Goal: Use online tool/utility: Utilize a website feature to perform a specific function

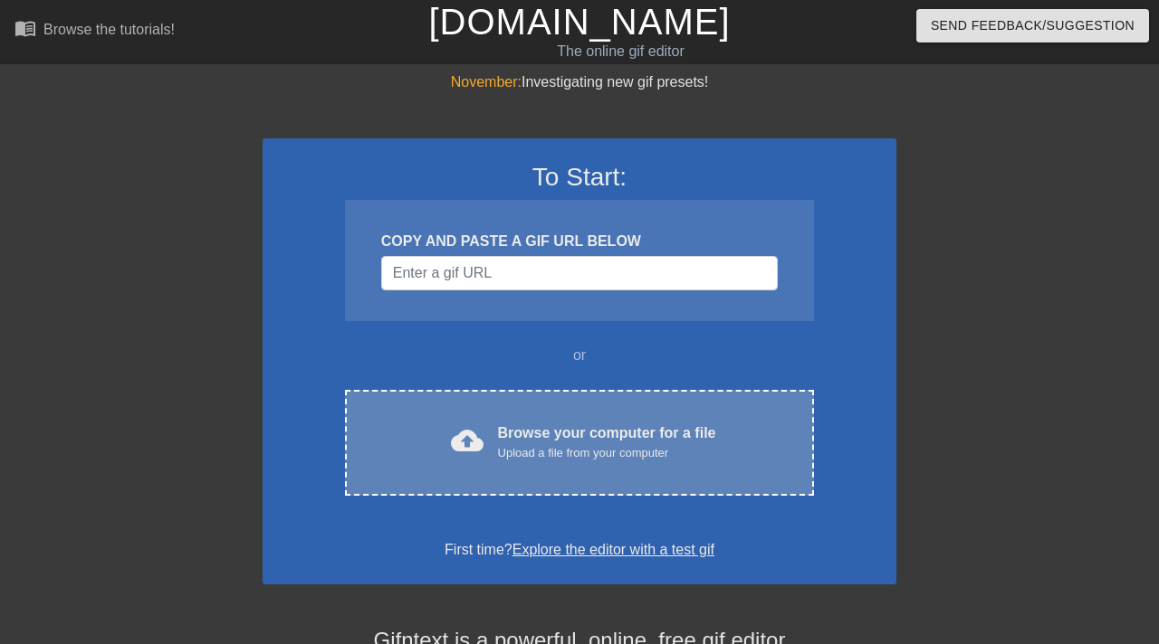
click at [653, 446] on div "Upload a file from your computer" at bounding box center [607, 453] width 218 height 18
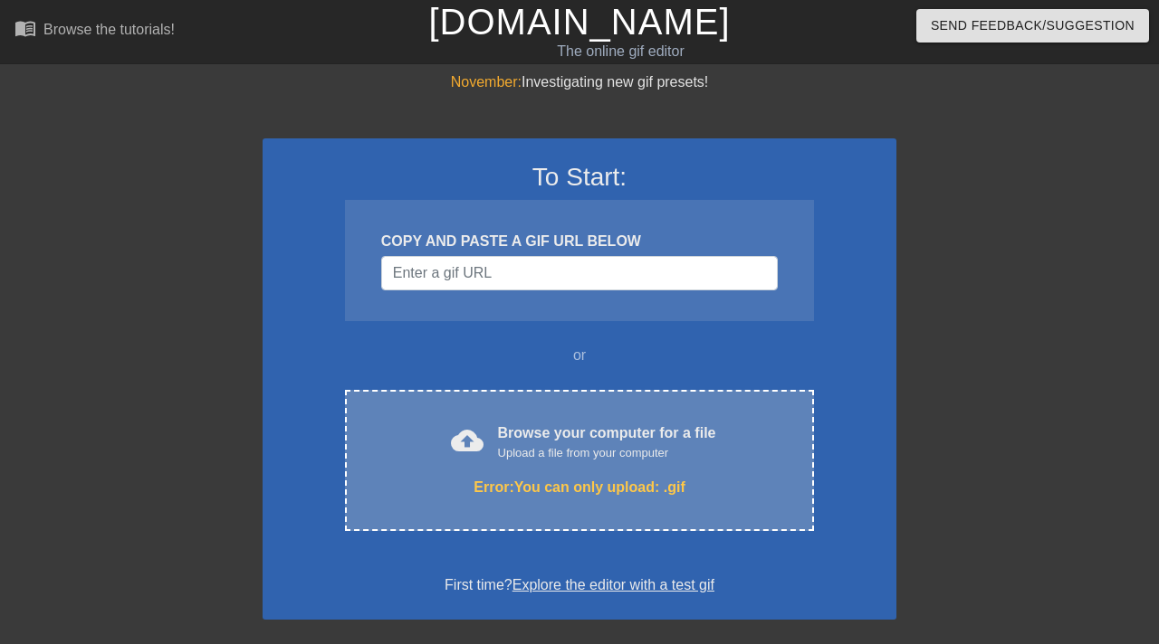
click at [446, 448] on div "cloud_upload" at bounding box center [464, 444] width 40 height 39
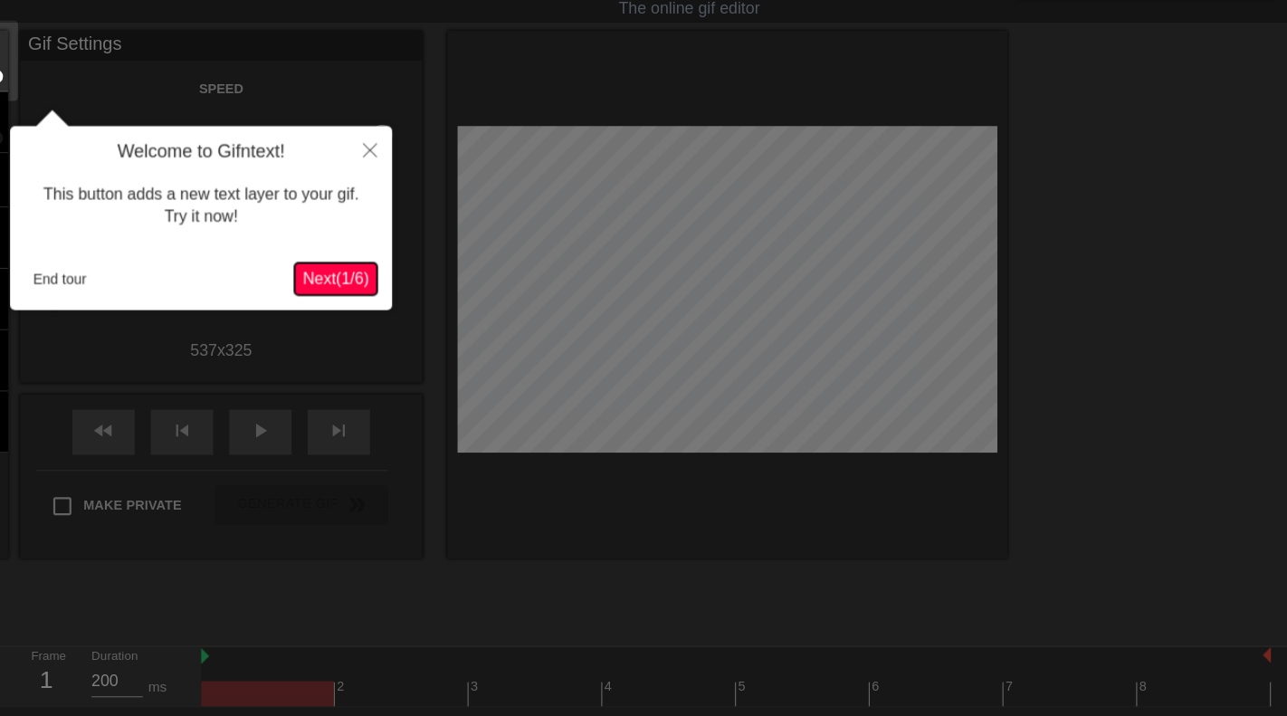
scroll to position [43, 0]
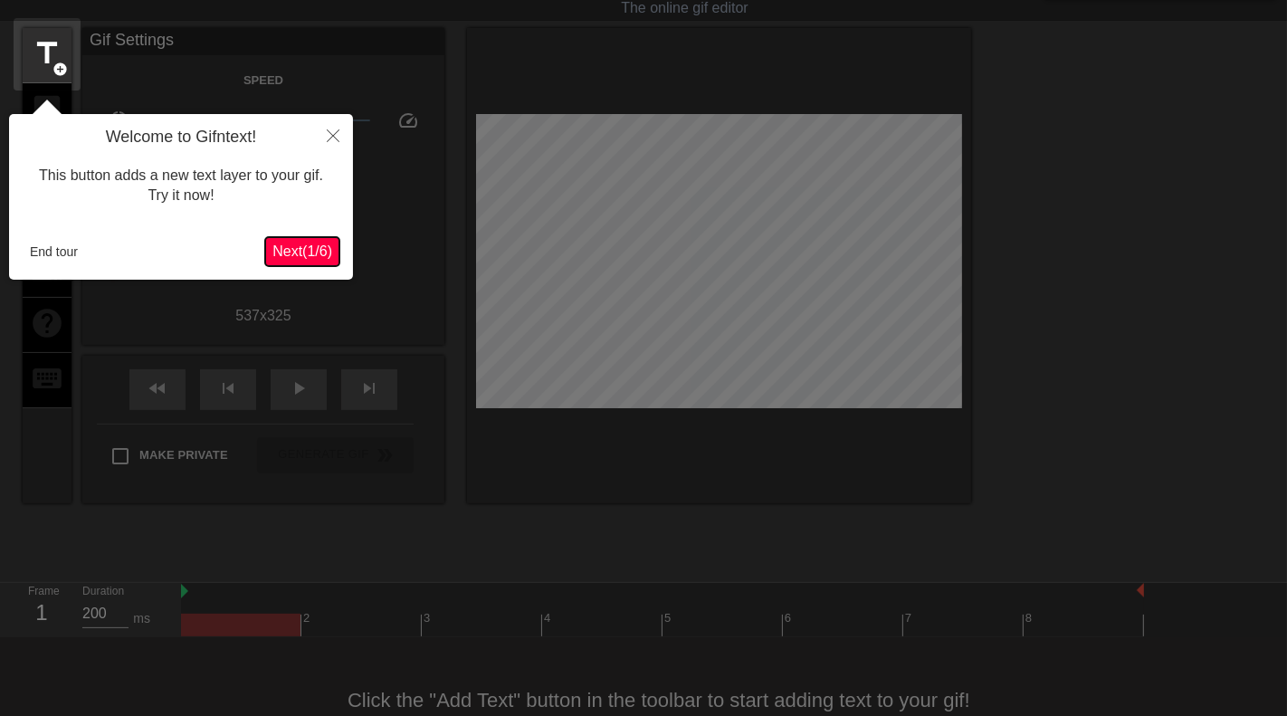
click at [290, 262] on button "Next ( 1 / 6 )" at bounding box center [302, 251] width 74 height 29
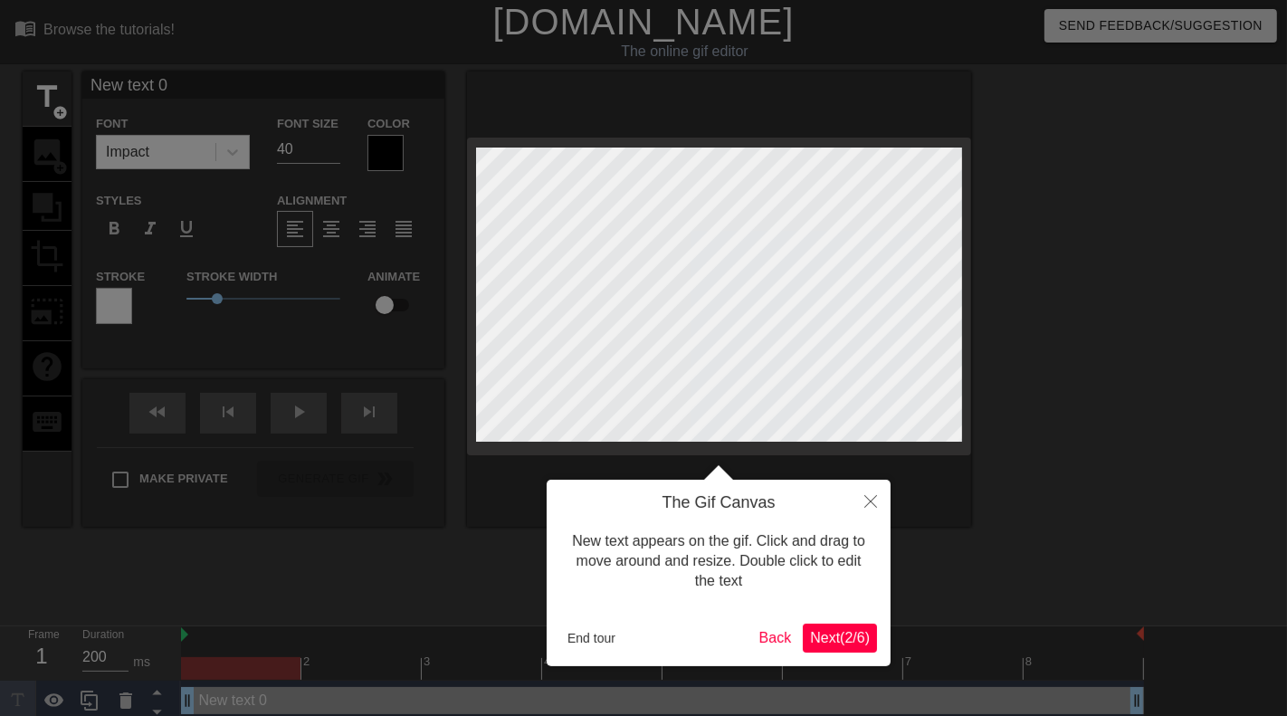
scroll to position [0, 3]
type input "New 0"
type textarea "New 0"
type input "New"
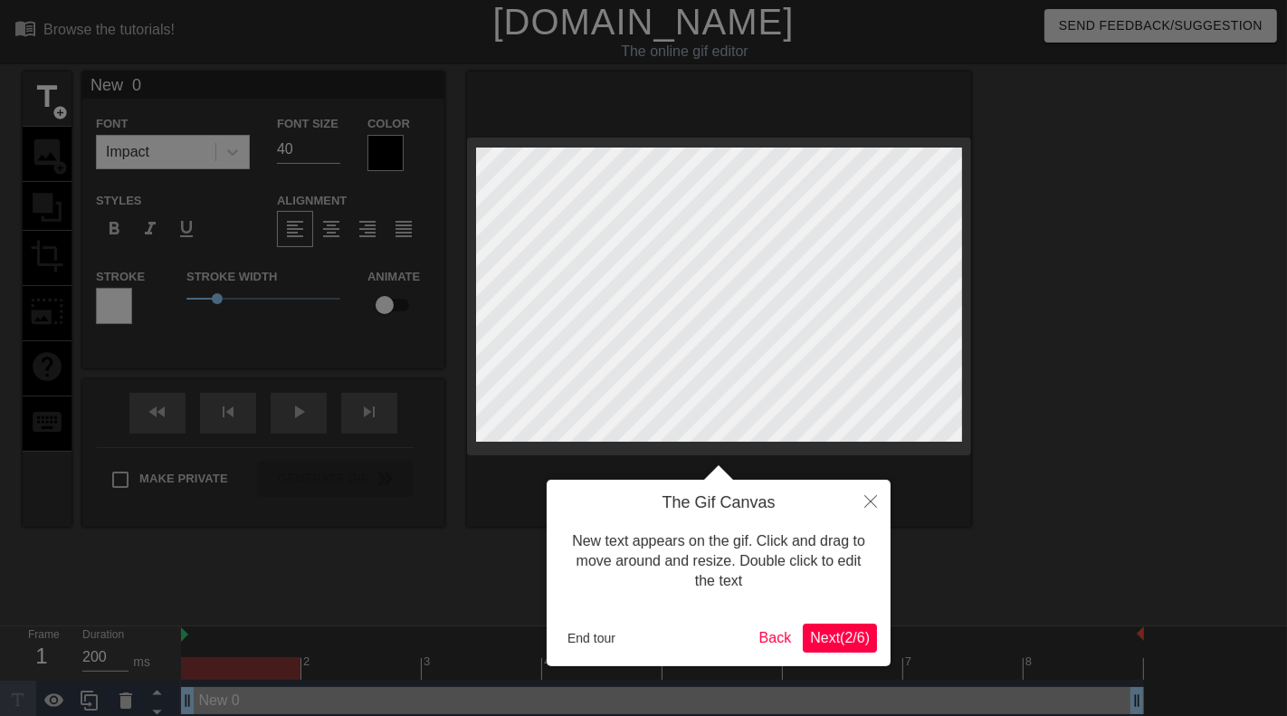
type textarea "New"
type input "New"
type textarea "New"
type input "New"
type textarea "New"
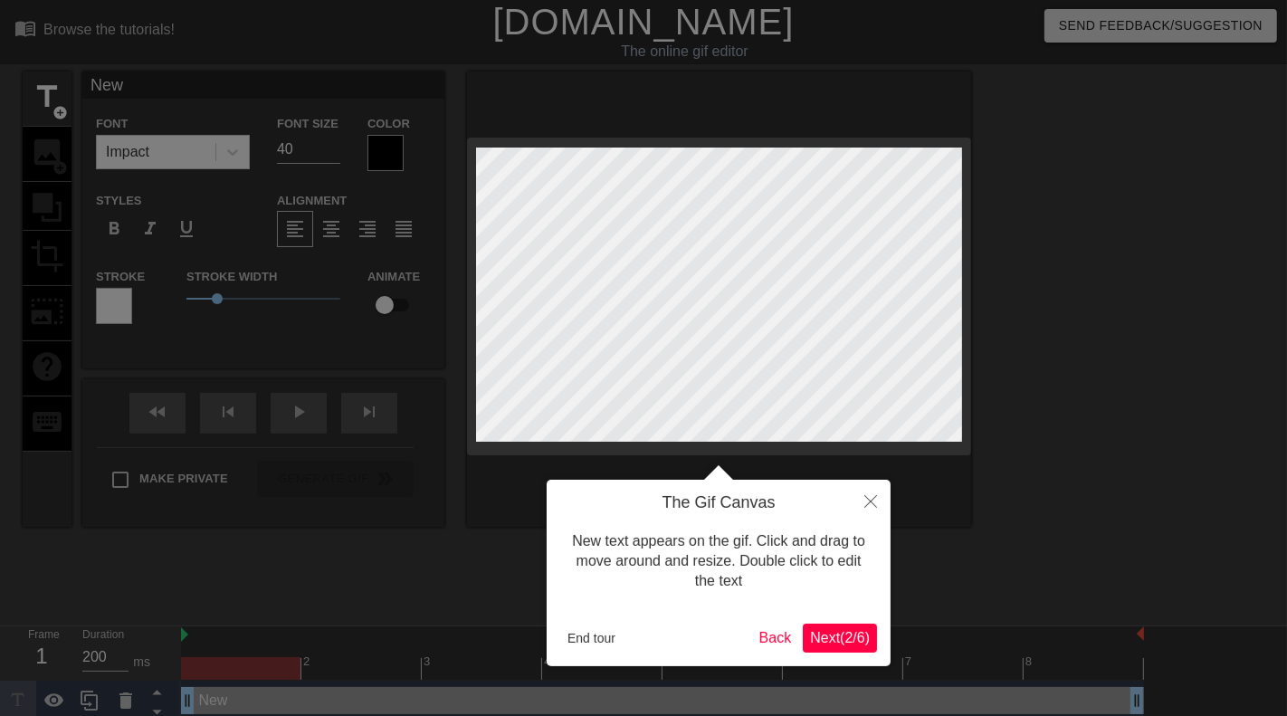
type input "Ne"
type textarea "Ne"
type input "N"
type textarea "N"
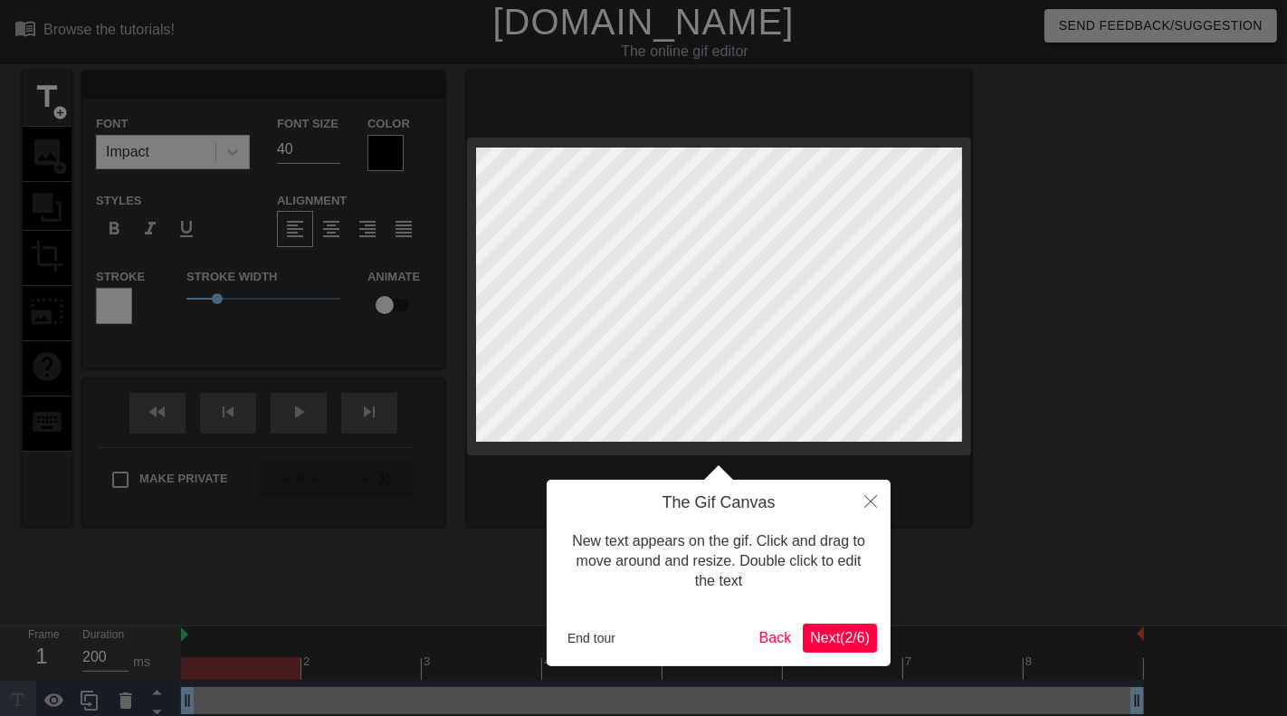
type input "q"
type textarea "q"
type input "qu"
type textarea "qu"
type input "qua"
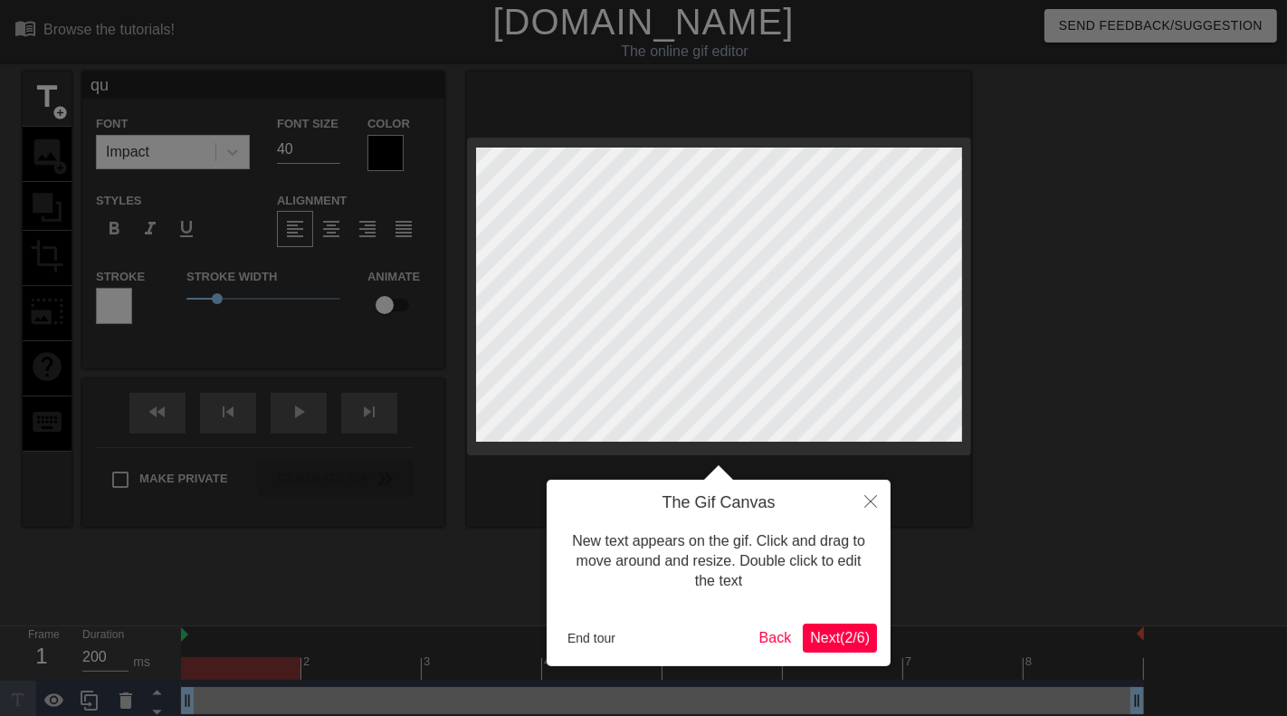
type textarea "qua"
type input "quan"
type textarea "quan"
type input "quand"
type textarea "quand"
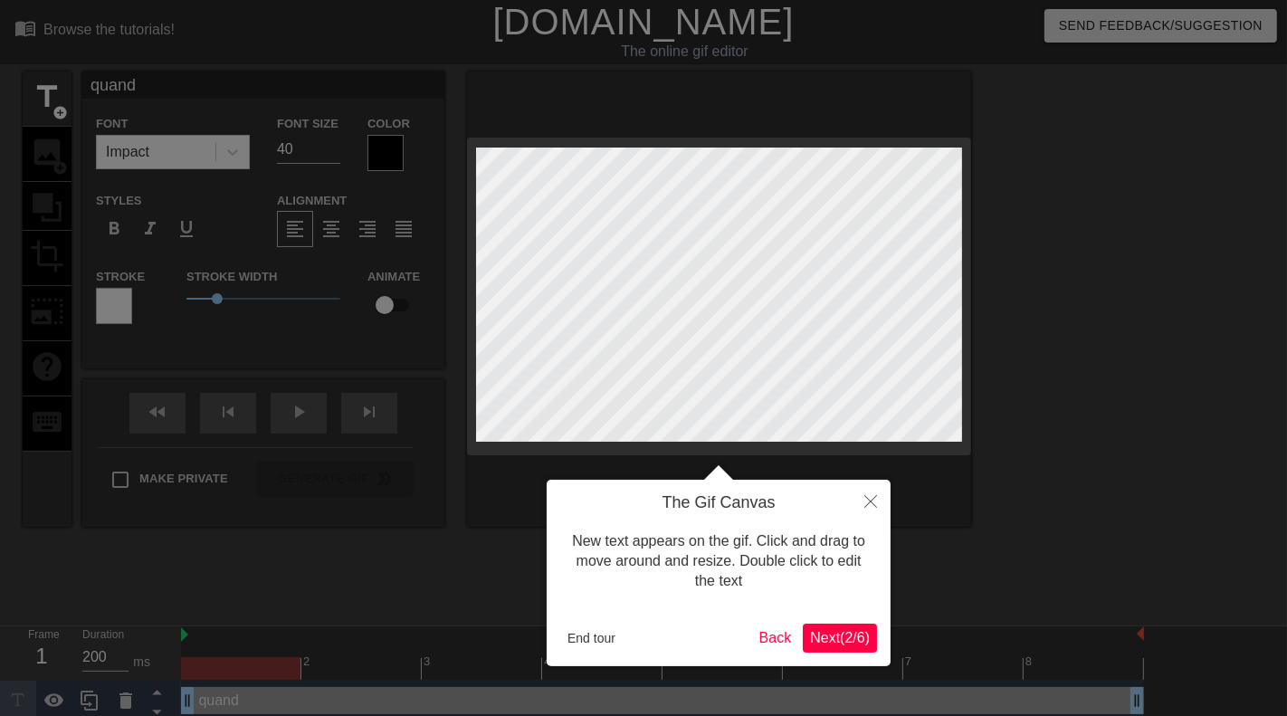
type input "quand"
type textarea "quand"
type input "quand"
type textarea "quand"
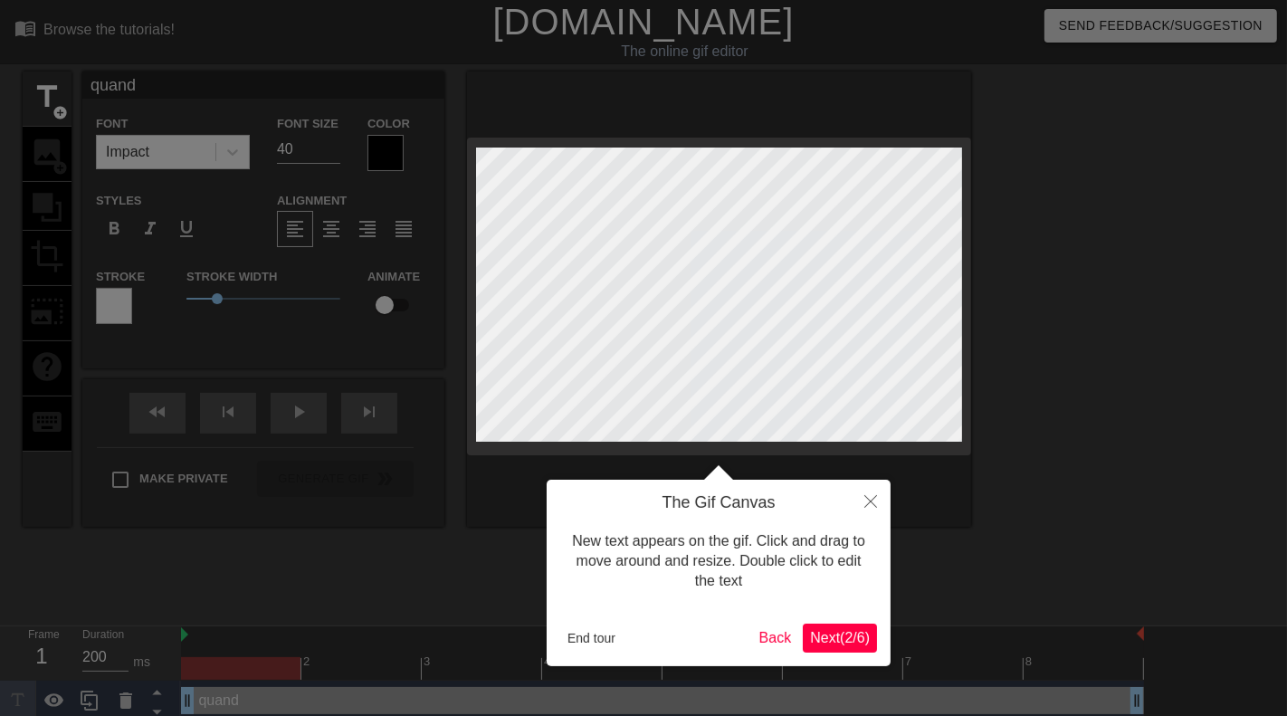
type input "quan"
type textarea "quan"
type input "qua"
type textarea "qua"
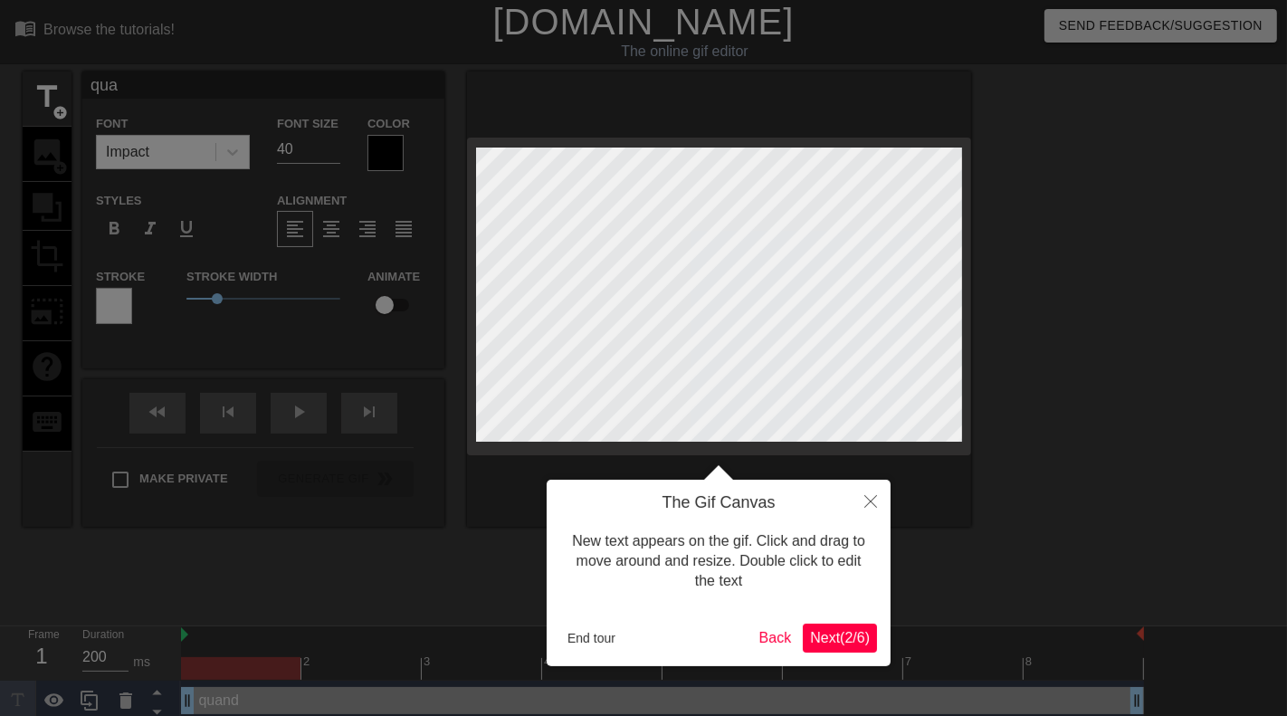
type input "qu"
type textarea "qu"
type input "q"
type textarea "q"
type input "P"
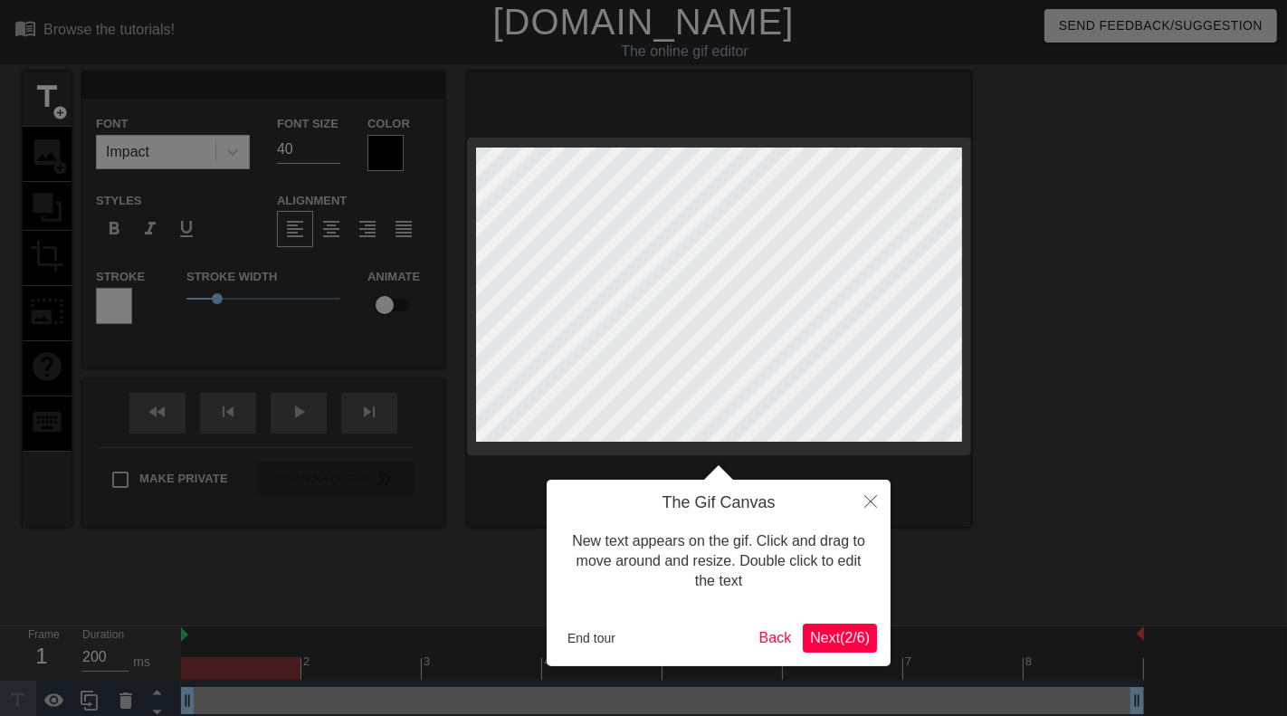
type textarea "P"
type input "PV"
type textarea "PV"
type input "P"
type textarea "P"
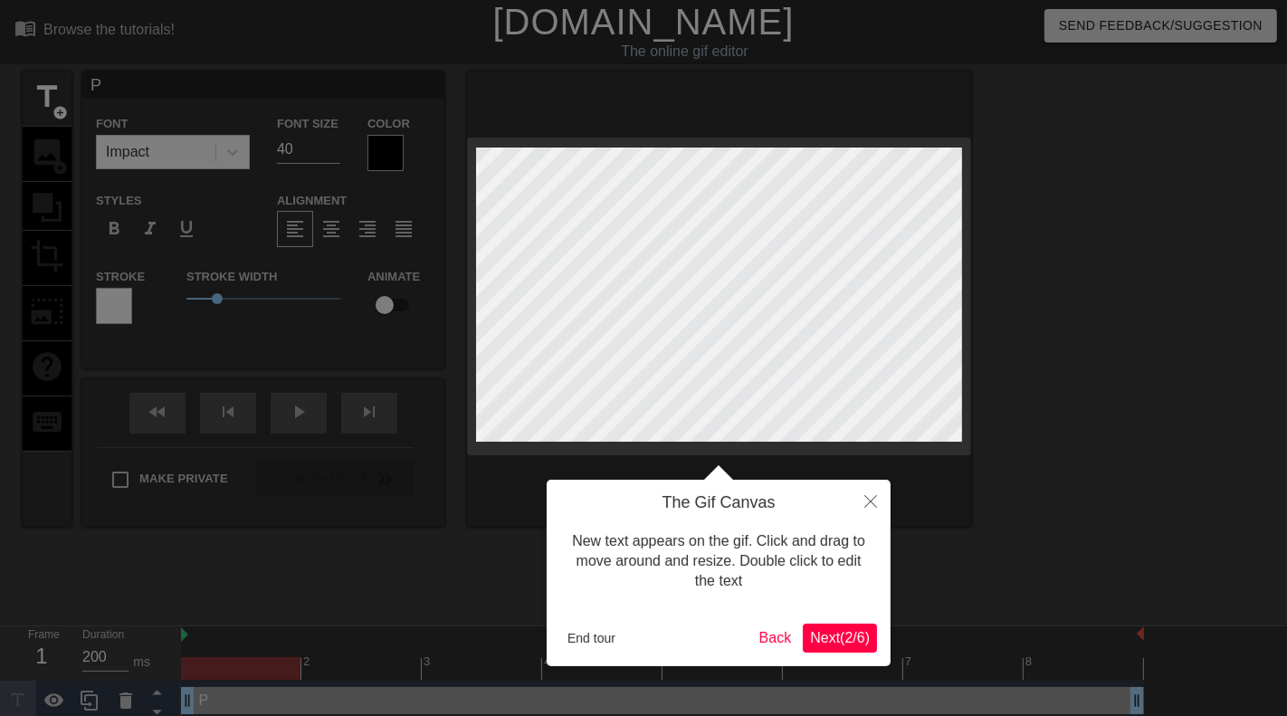
type input "PO"
type textarea "PO"
type input "POV"
type textarea "POV"
type input "POV;"
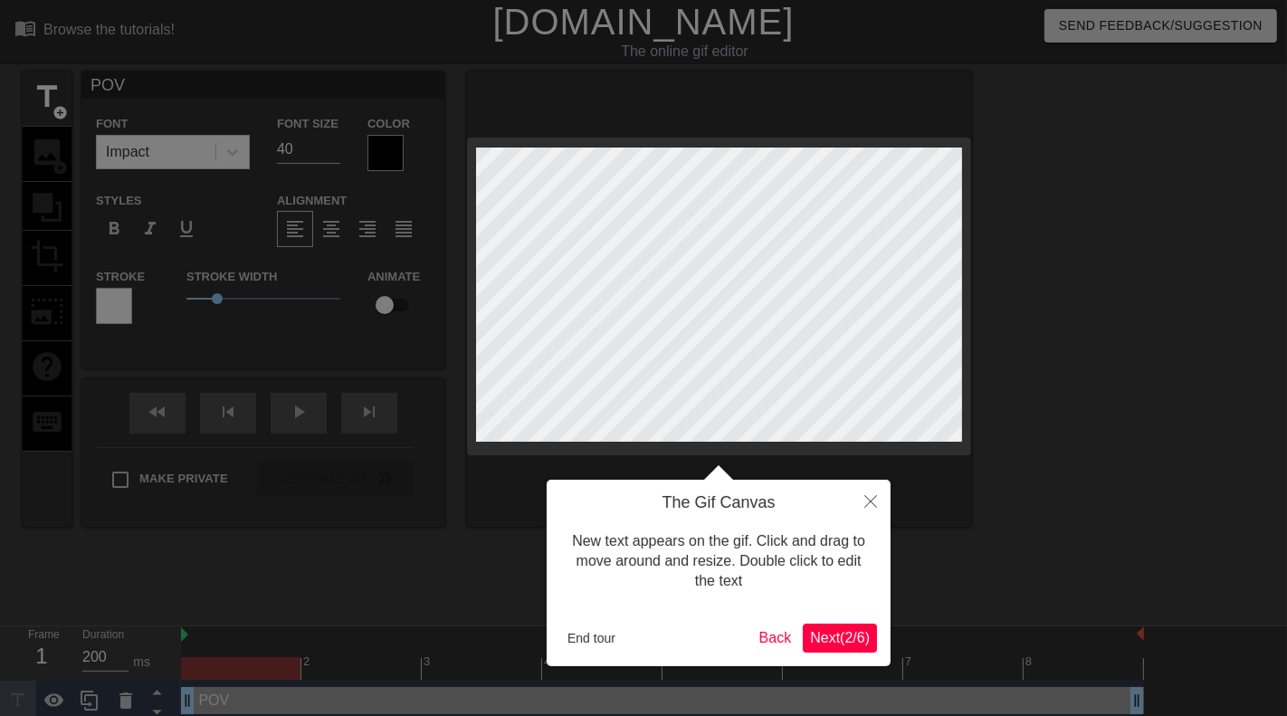
type textarea "POV;"
type input "POV"
type textarea "POV"
type input "POV:"
type textarea "POV:"
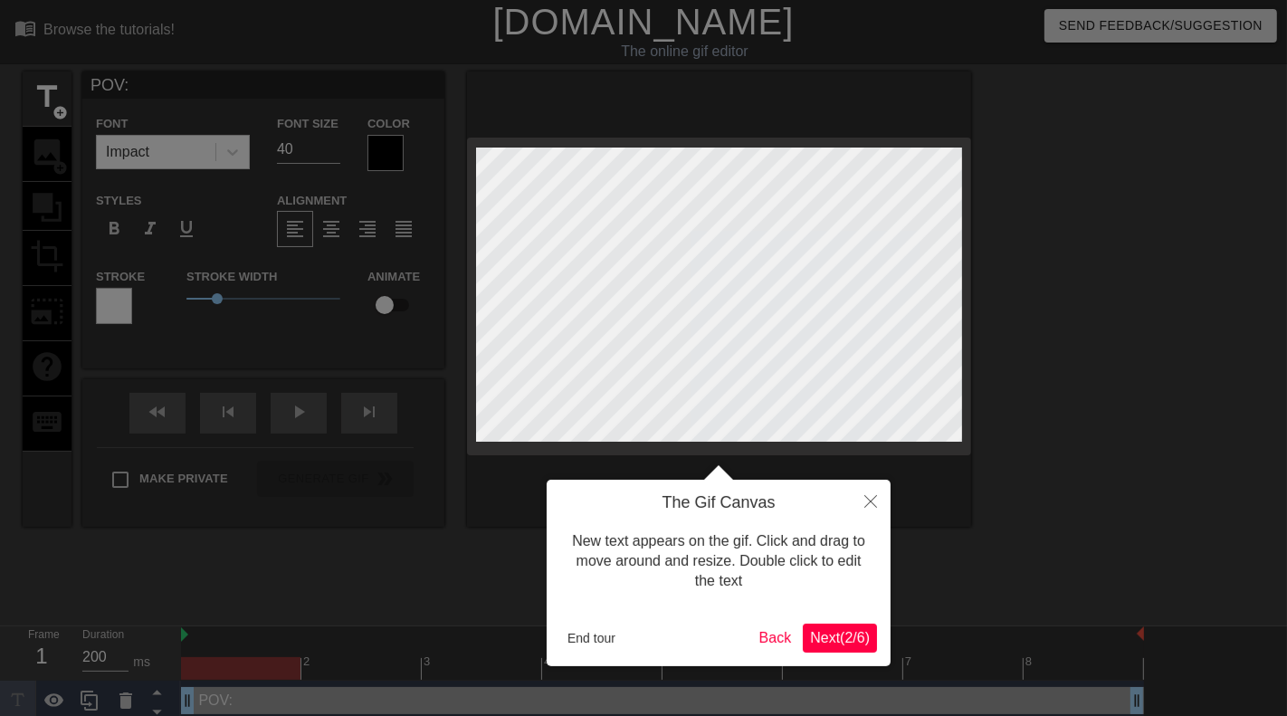
type input "POV:"
type textarea "POV:"
type input "POV: l"
type textarea "POV: l"
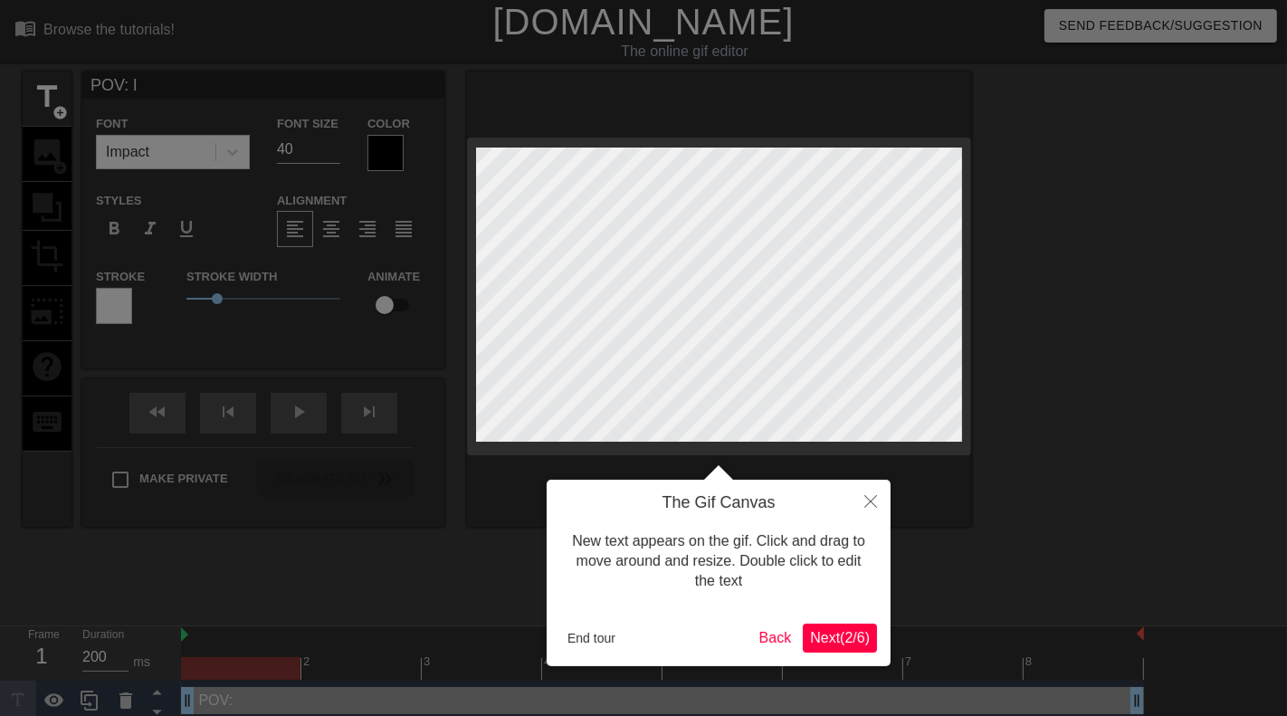
type input "POV: le"
type textarea "POV: le"
type input "POV: les"
type textarea "POV: les"
type input "POV: les"
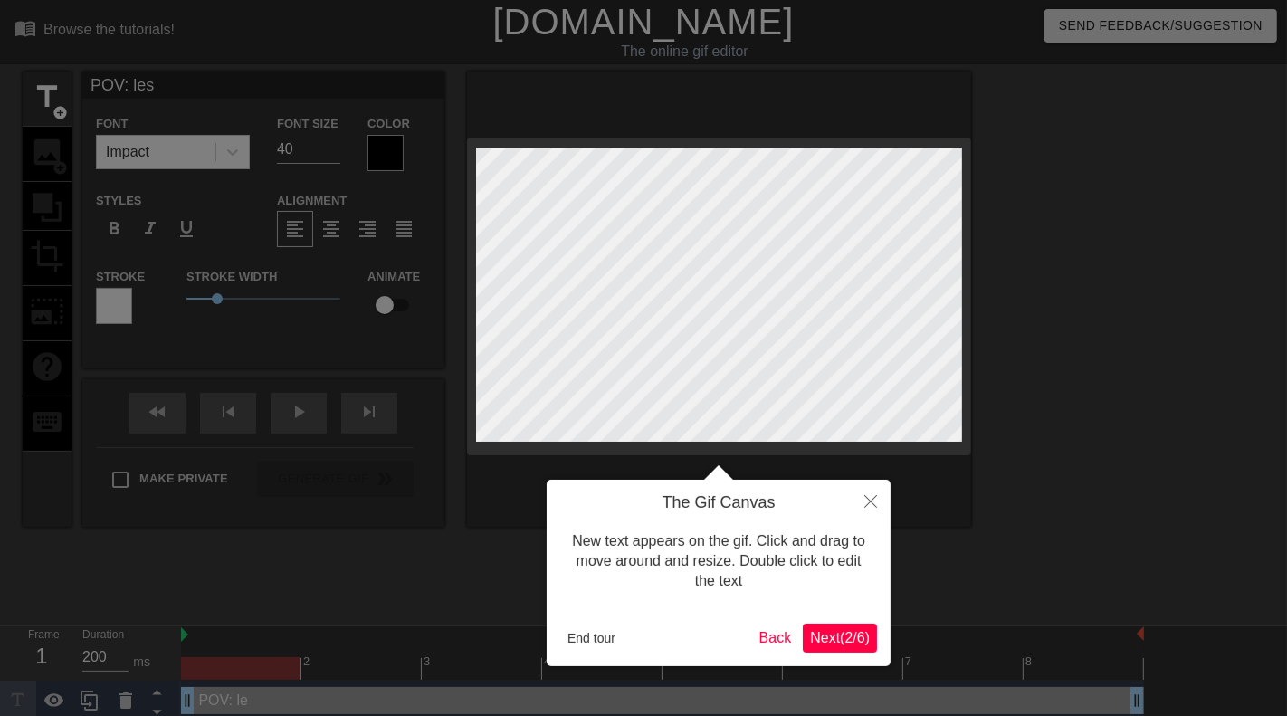
type textarea "POV: les"
type input "POV: les e"
type textarea "POV: les e"
type input "POV: les es"
type textarea "POV: les es"
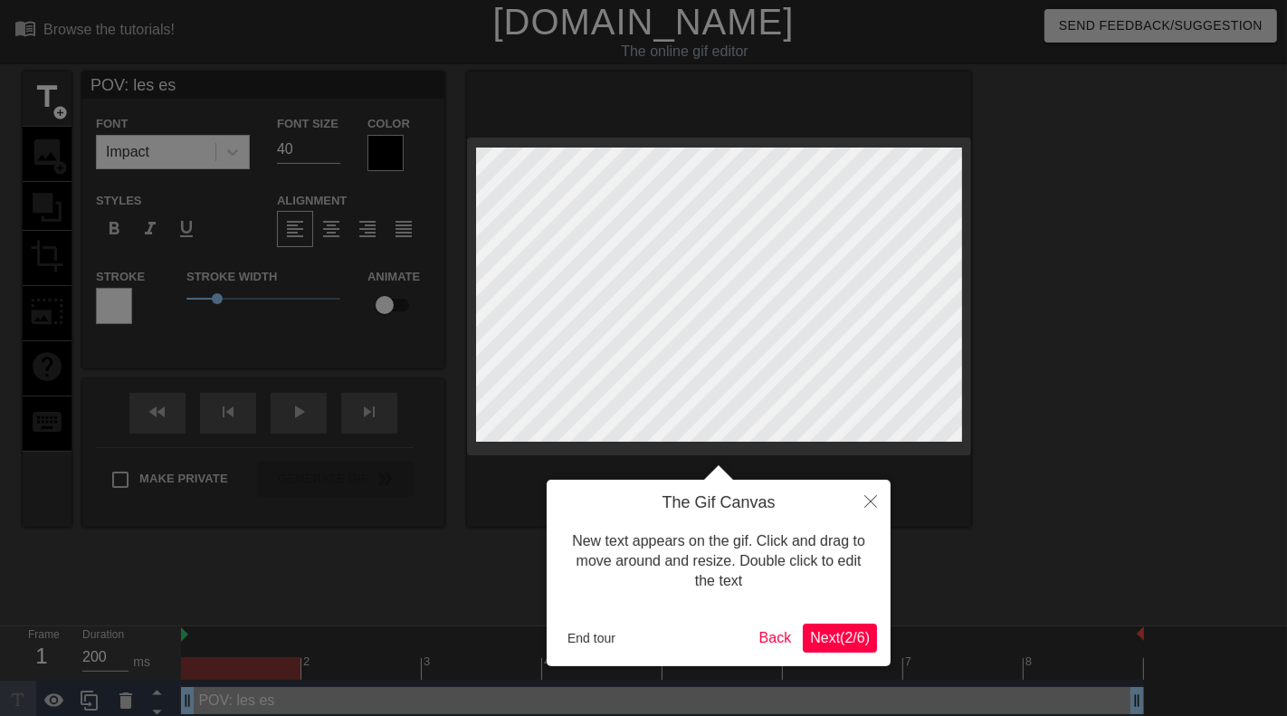
type input "POV: les esc"
type textarea "POV: les esc"
type input "POV: les esca"
type textarea "POV: les esca"
type input "POV: les escal"
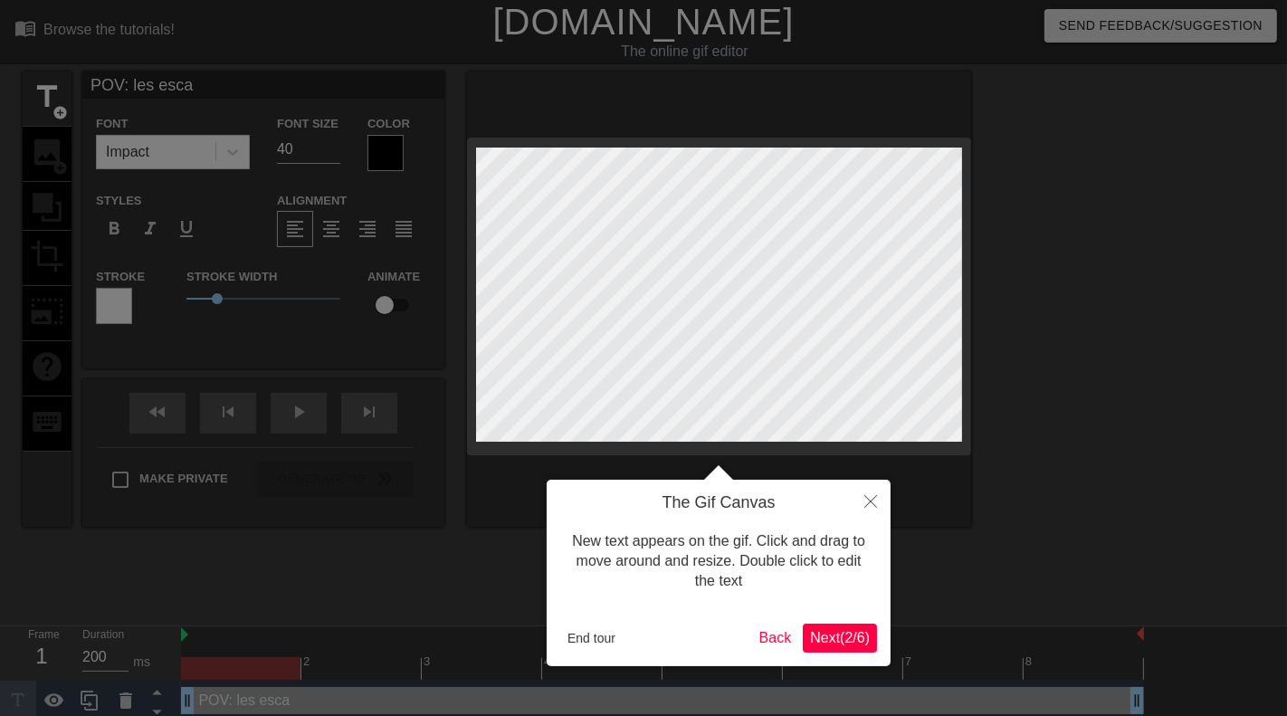
type textarea "POV: les escal"
type input "POV: les escali"
type textarea "POV: les escali"
type input "POV: les escalie"
type textarea "POV: les escalie"
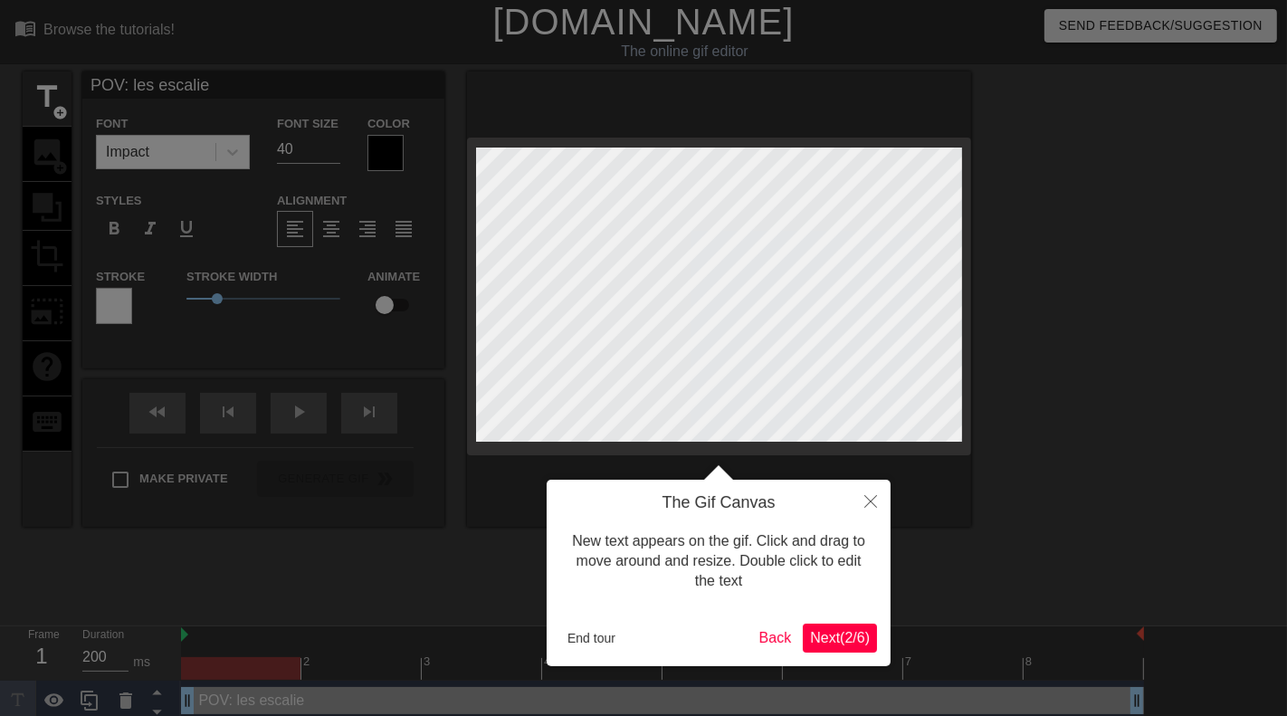
type input "POV: les escalier"
type textarea "POV: les escalier"
type input "POV: les escalierz"
type textarea "POV: les escalierz"
type input "POV: les escalierz"
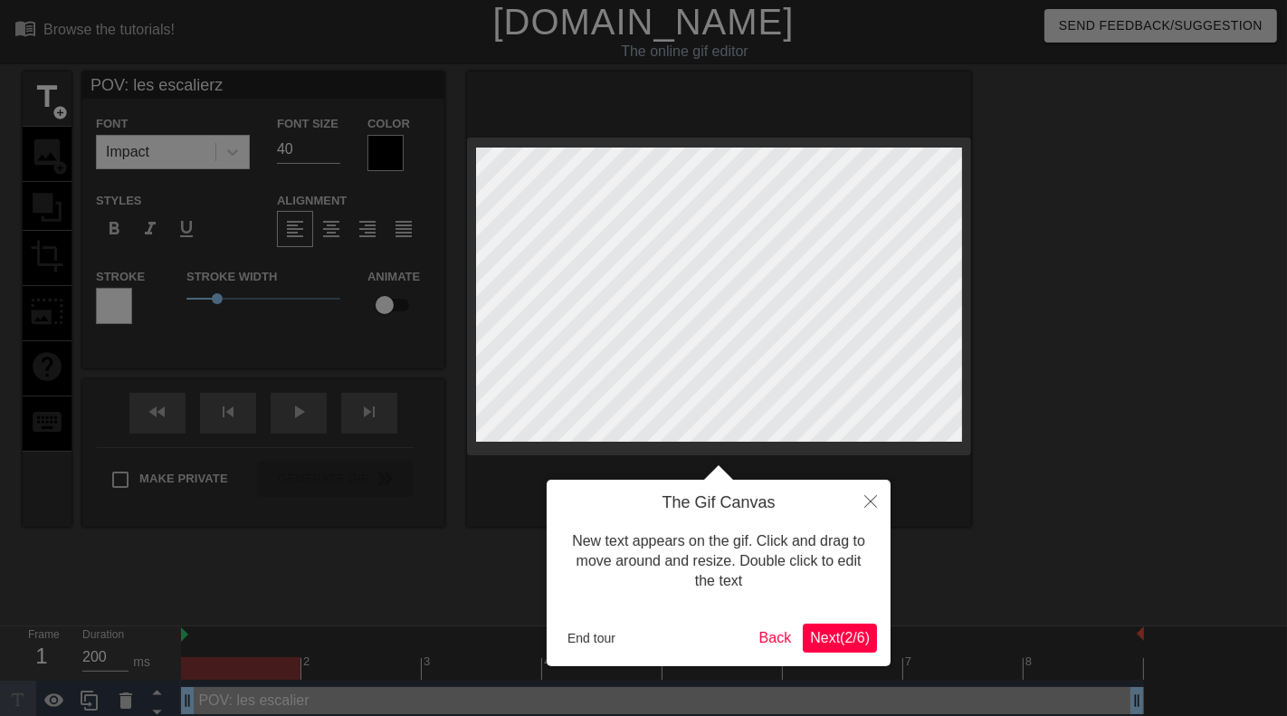
type textarea "POV: les escalierz"
type input "POV: les escalierz"
type textarea "POV: les escalierz"
type input "POV: les escalier"
type textarea "POV: les escalier"
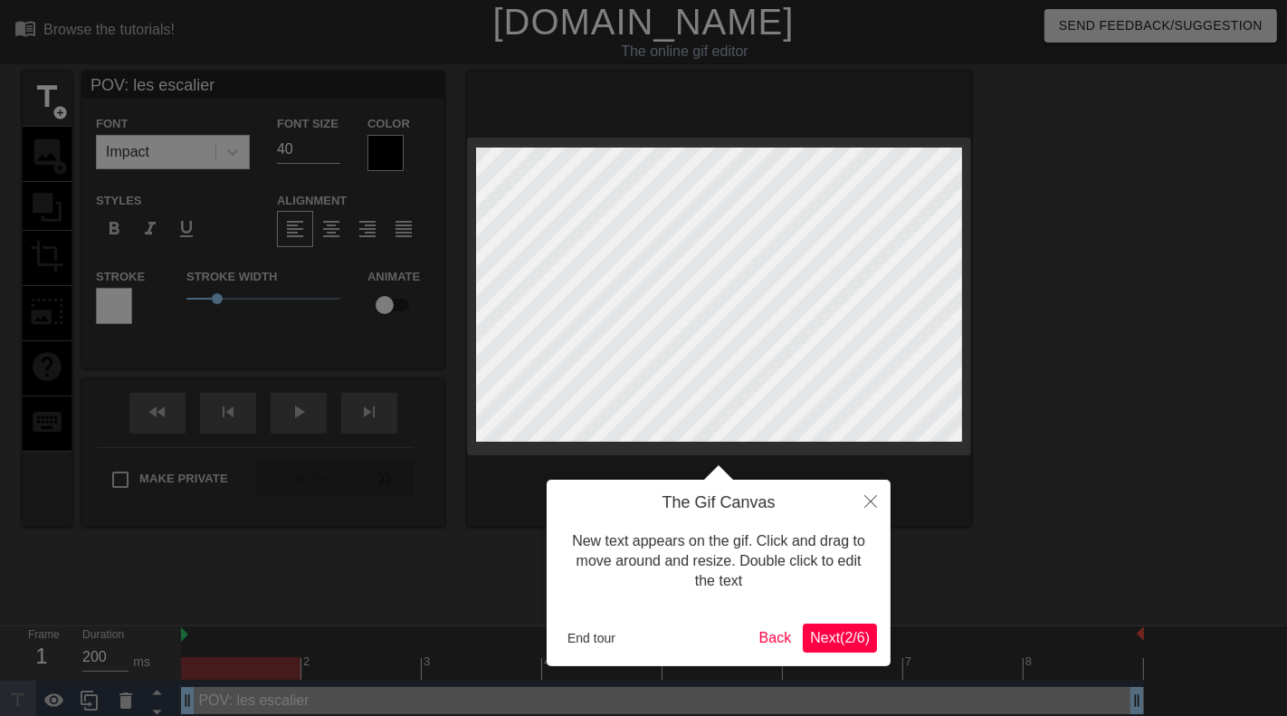
type input "POV: les escaliers"
type textarea "POV: les escaliers"
type input "POV: les escaliers"
type textarea "POV: les escaliers"
type input "POV: les escaliers q"
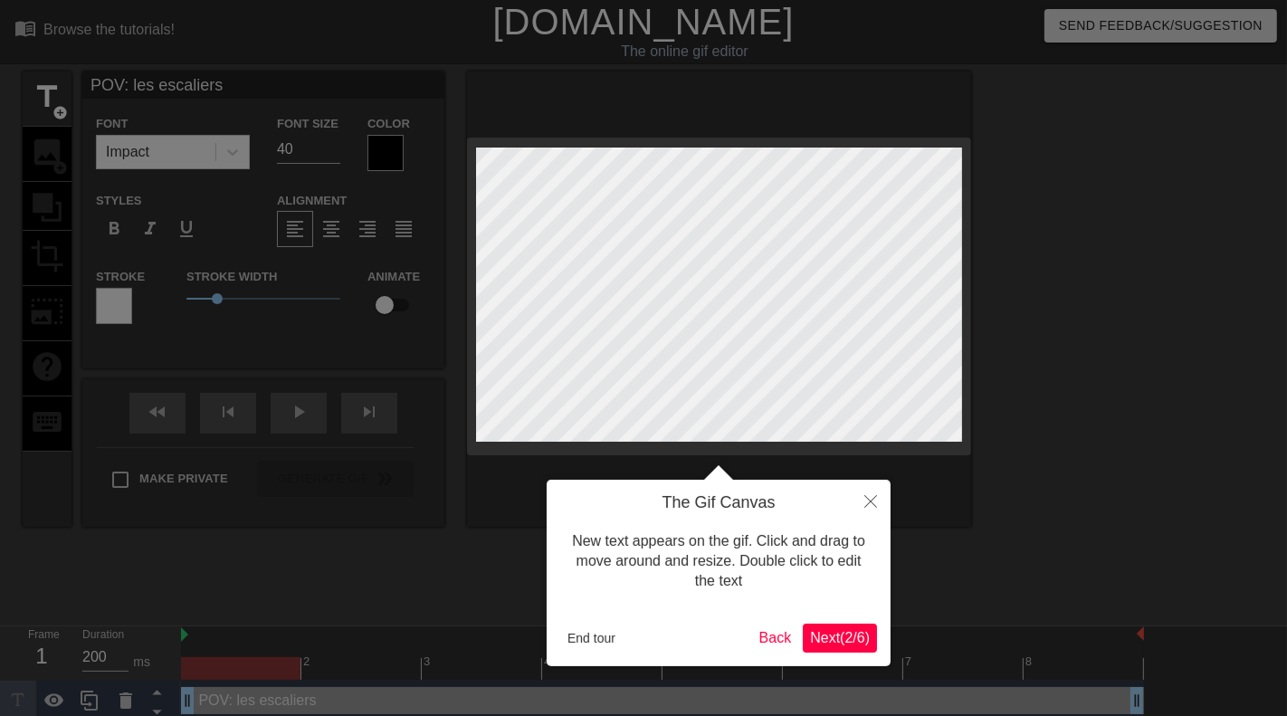
type textarea "POV: les escaliers q"
type input "POV: les escaliers qu"
type textarea "POV: les escaliers qu"
type input "POV: les escaliers qua"
type textarea "POV: les escaliers qua"
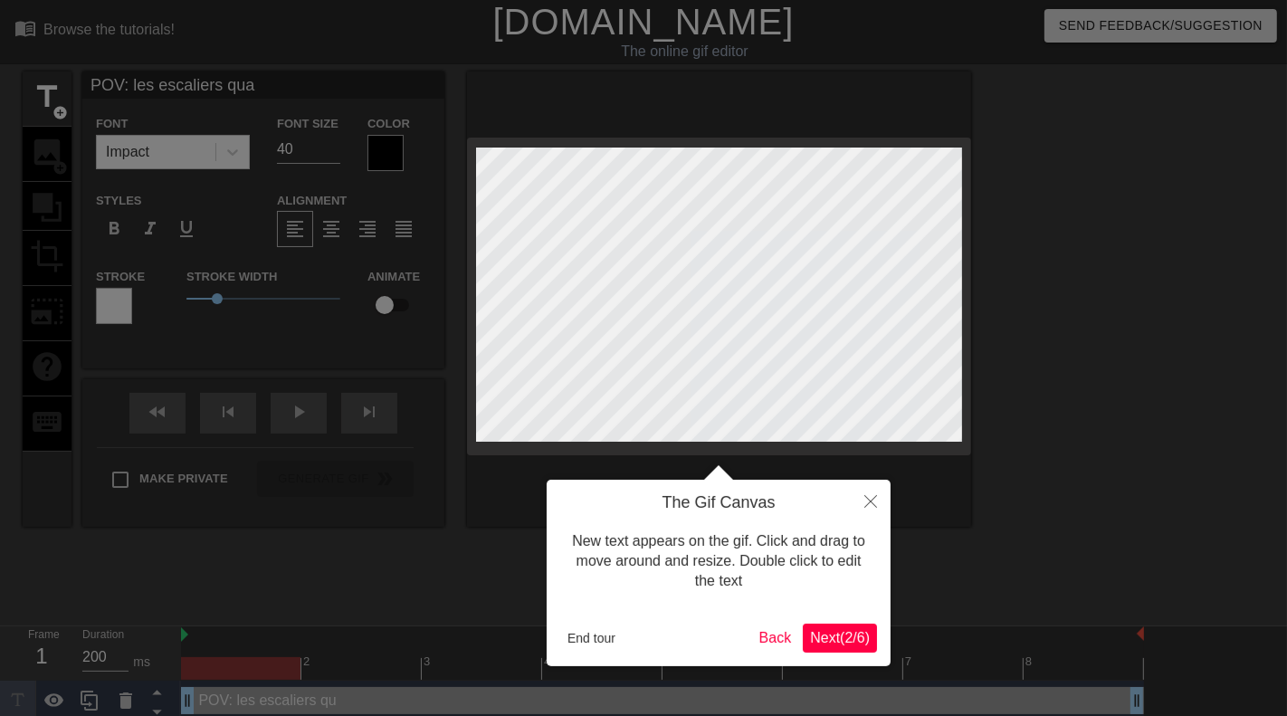
type input "POV: les escaliers quan"
type textarea "POV: les escaliers quan"
type input "POV: les escaliers quand"
type textarea "POV: les escaliers quand"
type input "POV: les escaliers quand"
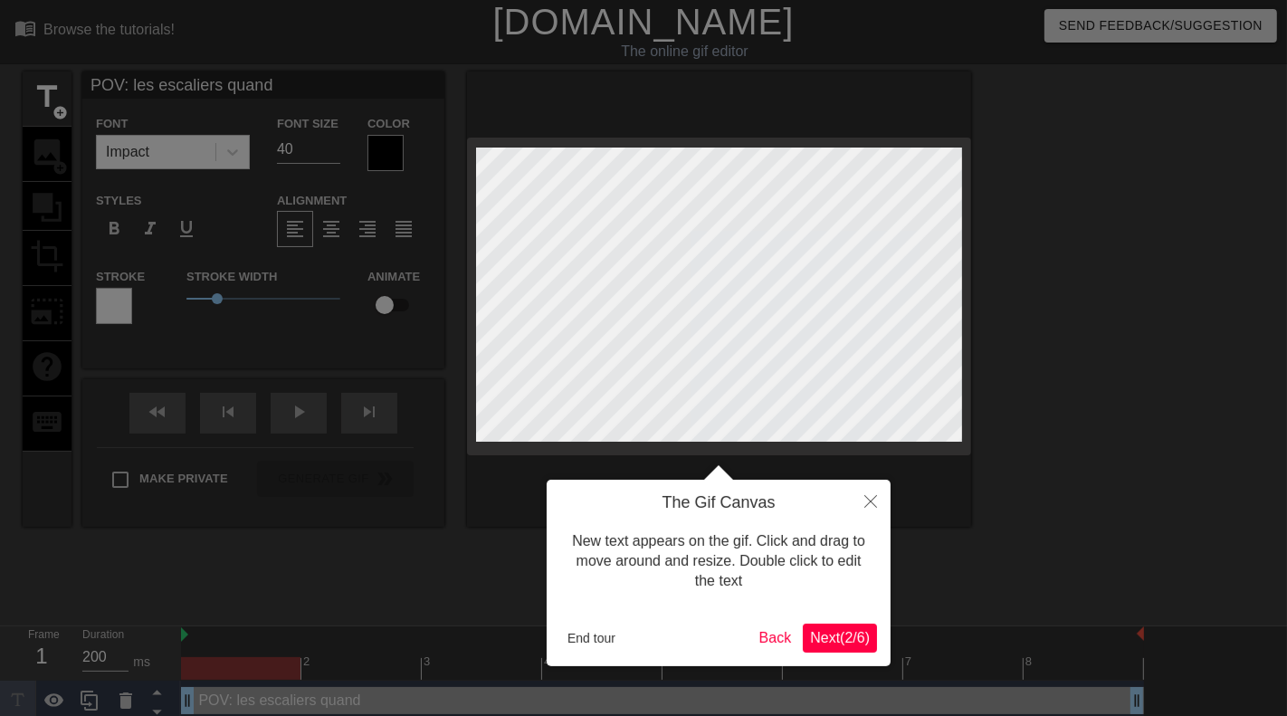
type textarea "POV: les escaliers quand"
type input "POV: les escaliers quand t"
type textarea "POV: les escaliers quand t"
type input "POV: les escaliers quand t'"
type textarea "POV: les escaliers quand t'"
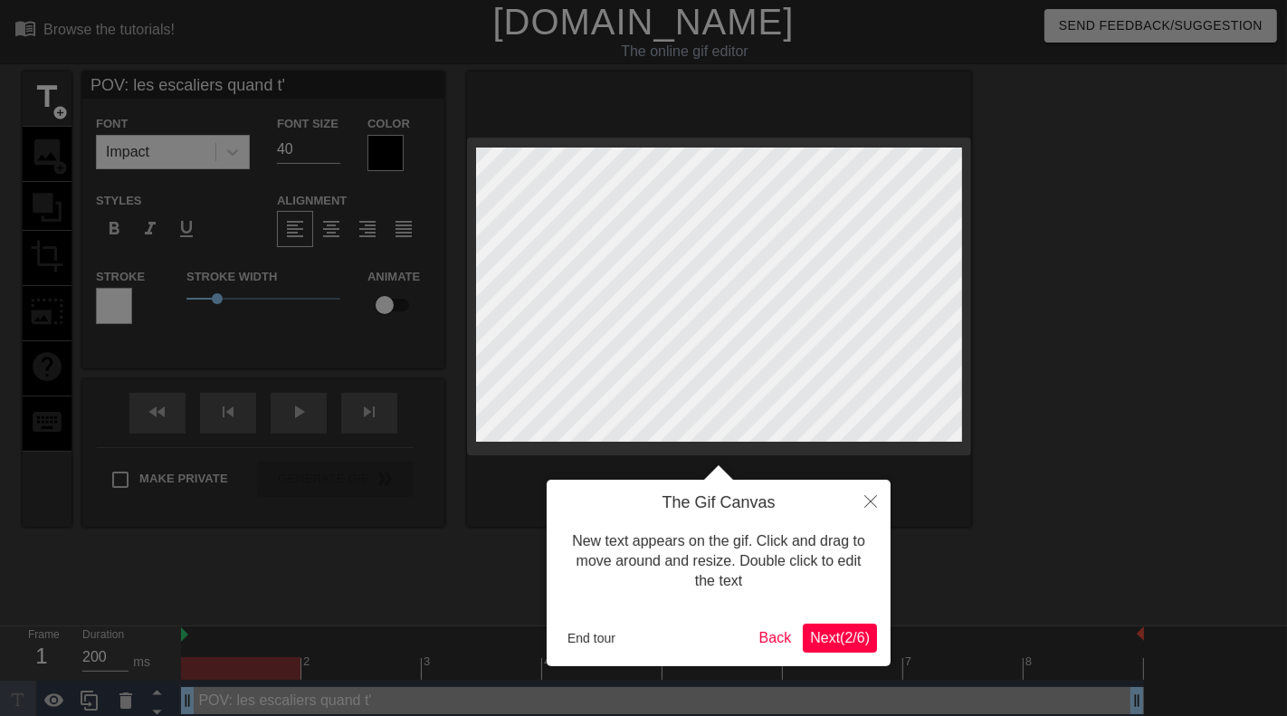
type input "POV: les escaliers quand t'r"
type textarea "POV: les escaliers quand t'r"
type input "POV: les escaliers quand t're"
type textarea "POV: les escaliers quand t're"
type input "POV: les escaliers quand t'res"
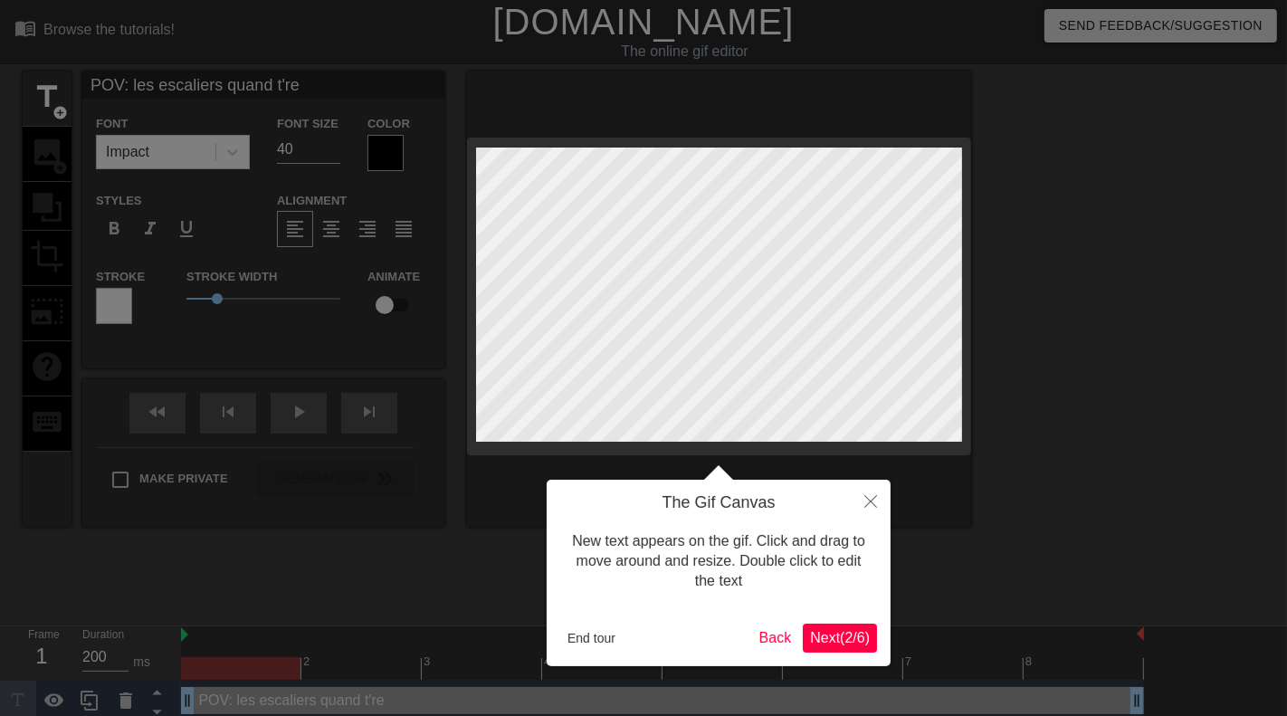
type textarea "POV: les escaliers quand t'res"
type input "POV: les escaliers quand t'res"
type textarea "POV: les escaliers quand t'res"
type input "POV: les escaliers quand t'res"
type textarea "POV: les escaliers quand t'res"
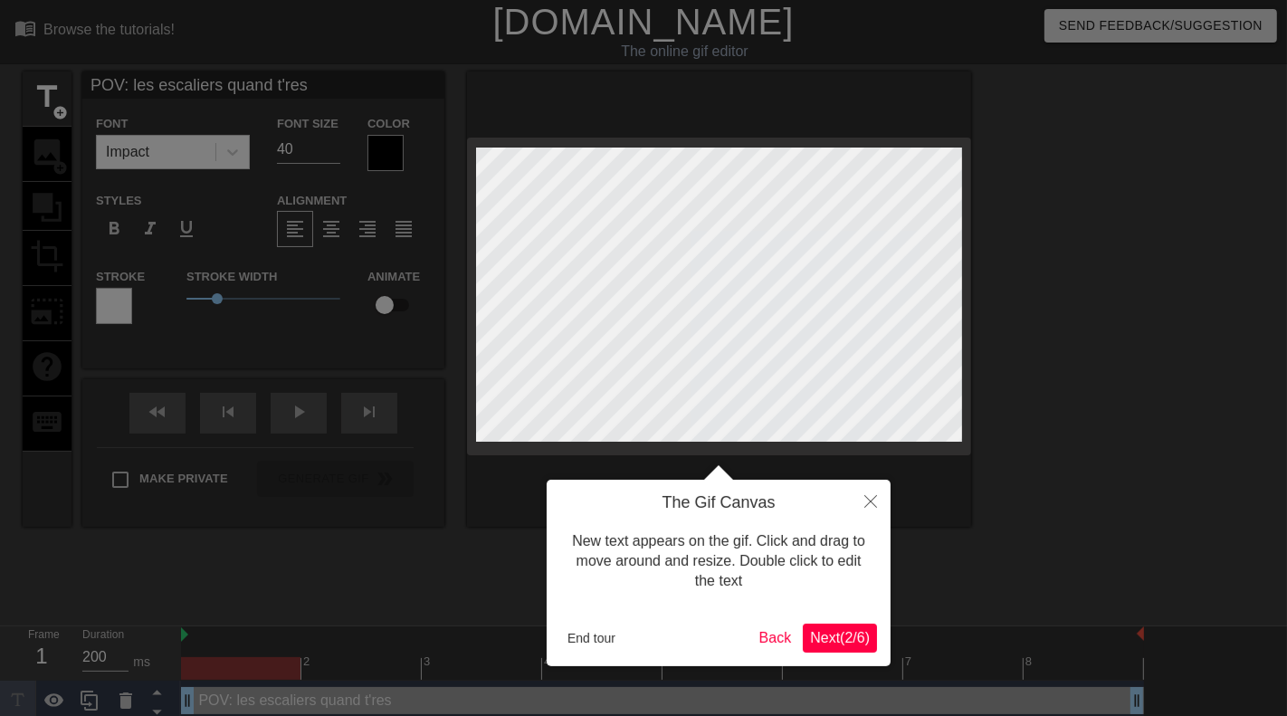
type input "POV: les escaliers quand t're"
type textarea "POV: les escaliers quand t're"
type input "POV: les escaliers quand t'r"
type textarea "POV: les escaliers quand t'r"
type input "POV: les escaliers quand t'"
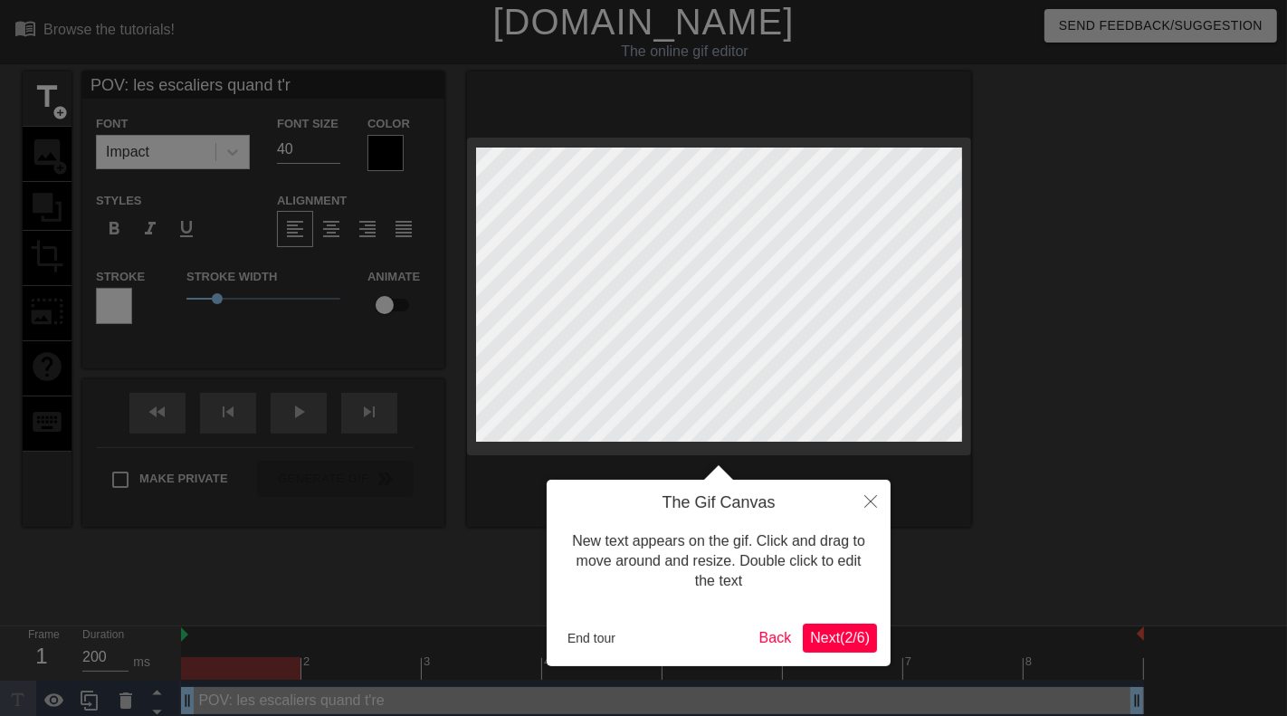
type textarea "POV: les escaliers quand t'"
type input "POV: les escaliers quand t'e"
type textarea "POV: les escaliers quand t'e"
type input "POV: les escaliers quand t'es"
type textarea "POV: les escaliers quand t'es"
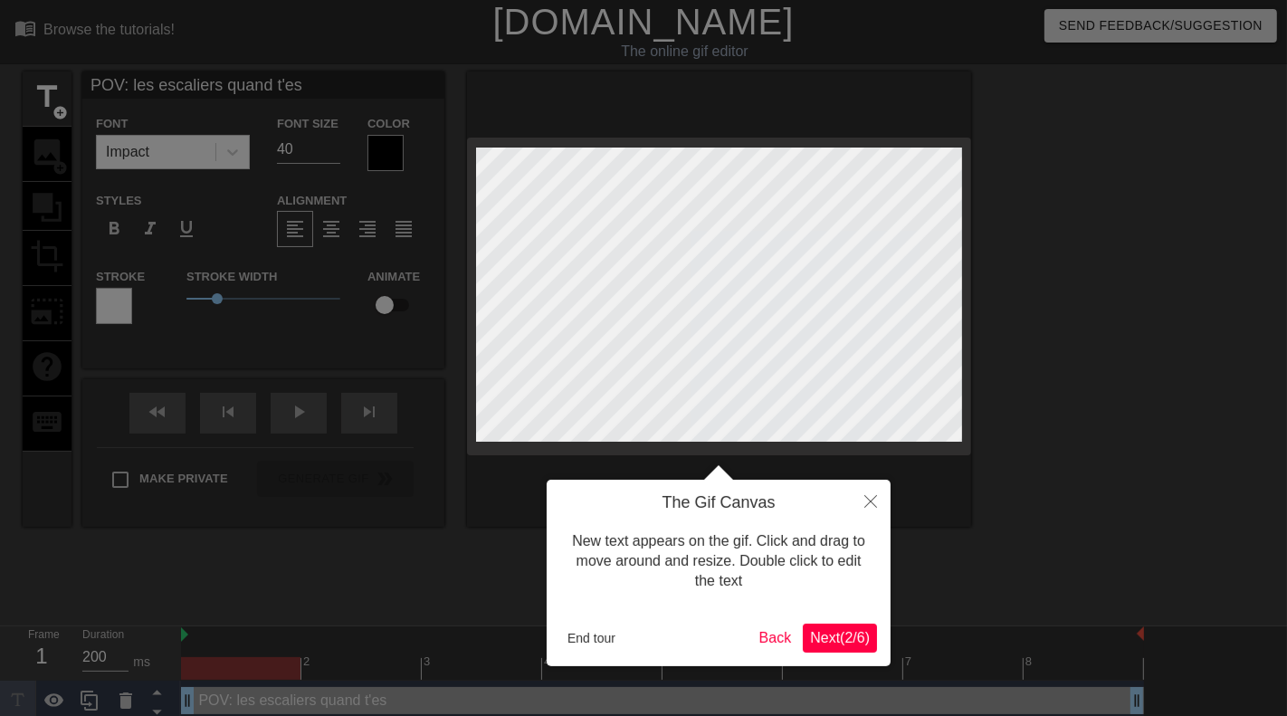
type input "POV: les escaliers quand t'es"
type textarea "POV: les escaliers quand t'es"
type input "POV: les escaliers quand t'es b"
type textarea "POV: les escaliers quand t'es b"
type input "POV: les escaliers quand t'es bo"
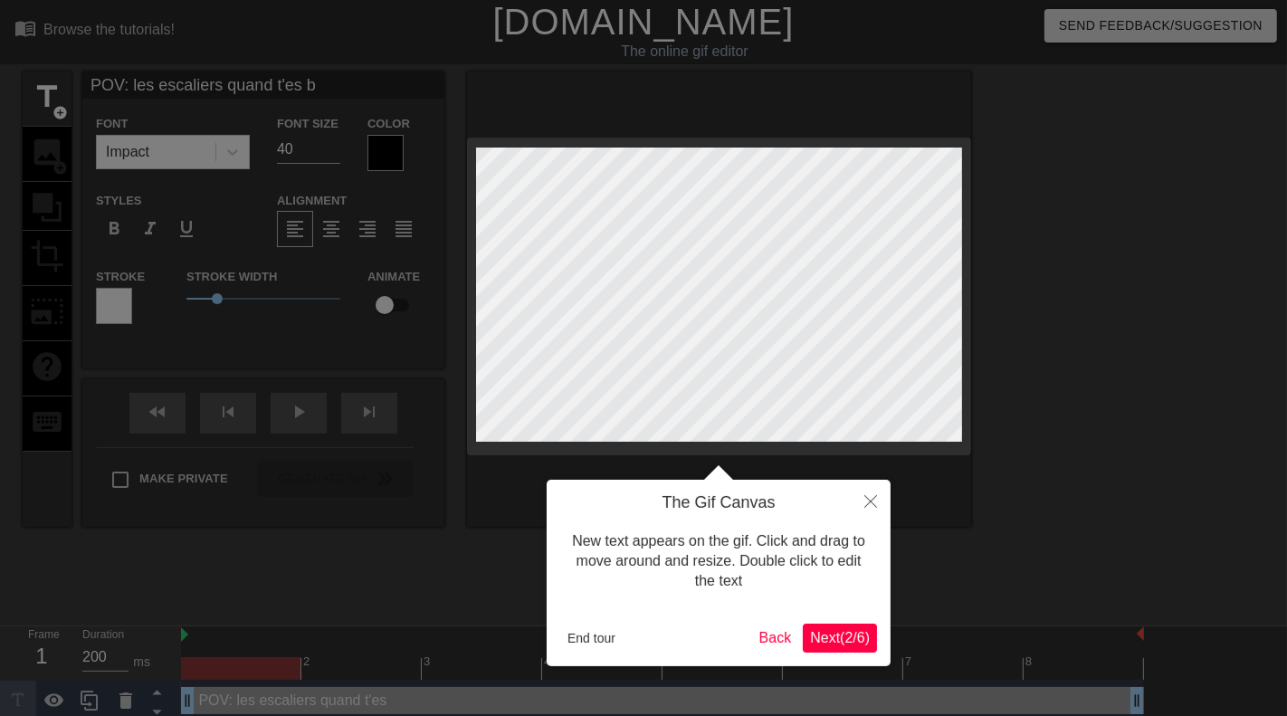
type textarea "POV: les escaliers quand t'es bo"
type input "POV: les escaliers quand t'es bou"
type textarea "POV: les escaliers quand t'es bou"
type input "POV: les escaliers quand t'es bour"
type textarea "POV: les escaliers quand t'es bour"
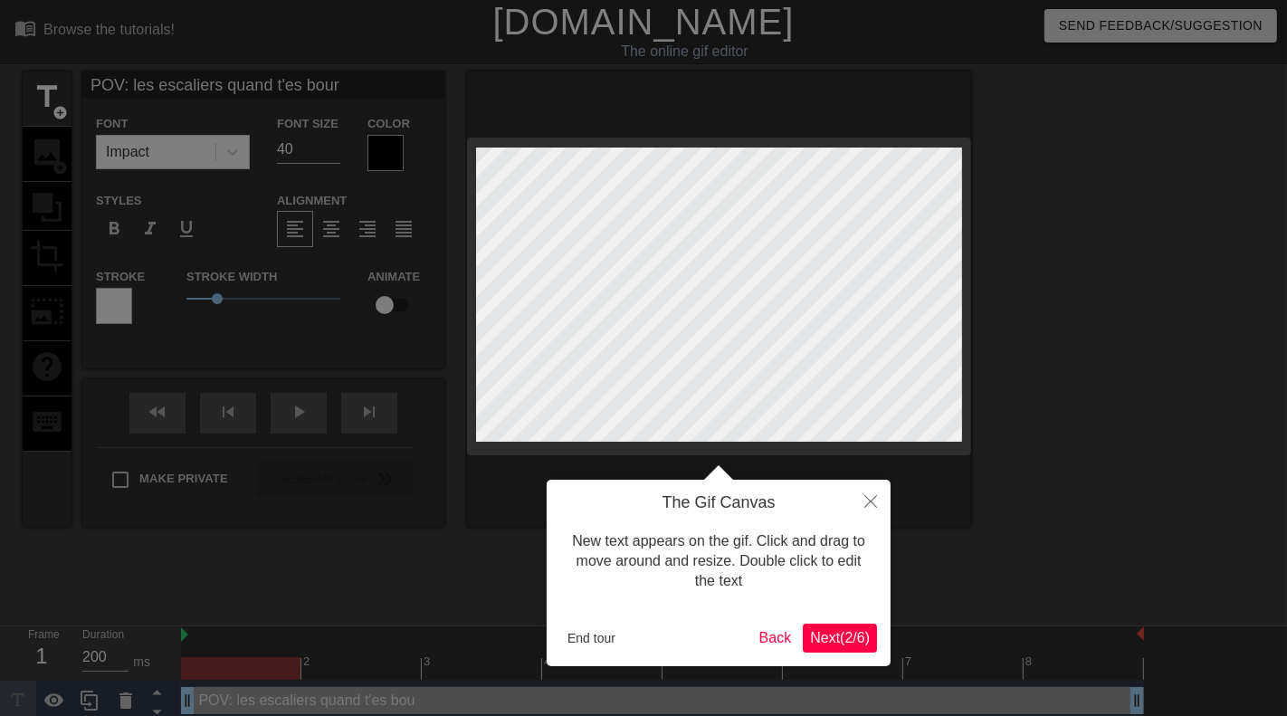
type input "POV: les escaliers quand t'es bourr"
type textarea "POV: les escaliers quand t'es bourr"
type input "POV: les escaliers quand t'es bourre"
type textarea "POV: les escaliers quand t'es bourre"
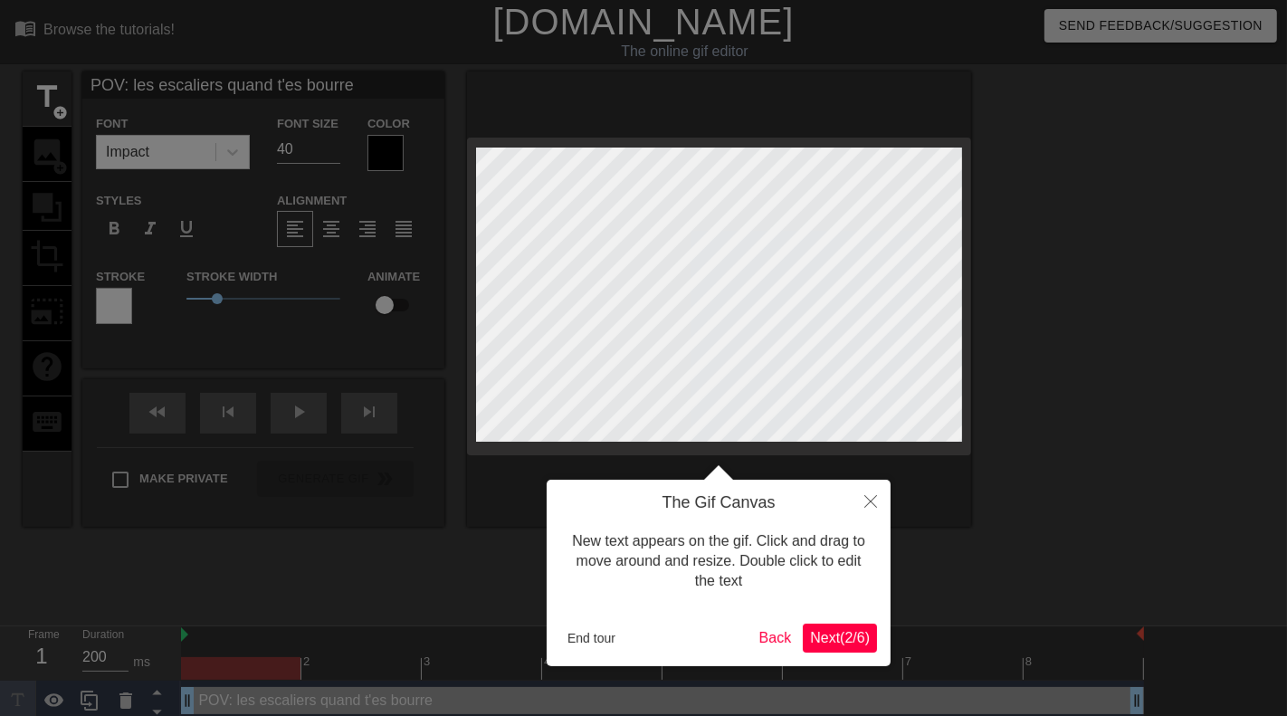
type input "POV: les escaliers quand t'es bourré"
type textarea "POV: les escaliers quand t'es bourré"
click at [1020, 299] on div at bounding box center [643, 362] width 1287 height 724
click at [223, 185] on div at bounding box center [643, 362] width 1287 height 724
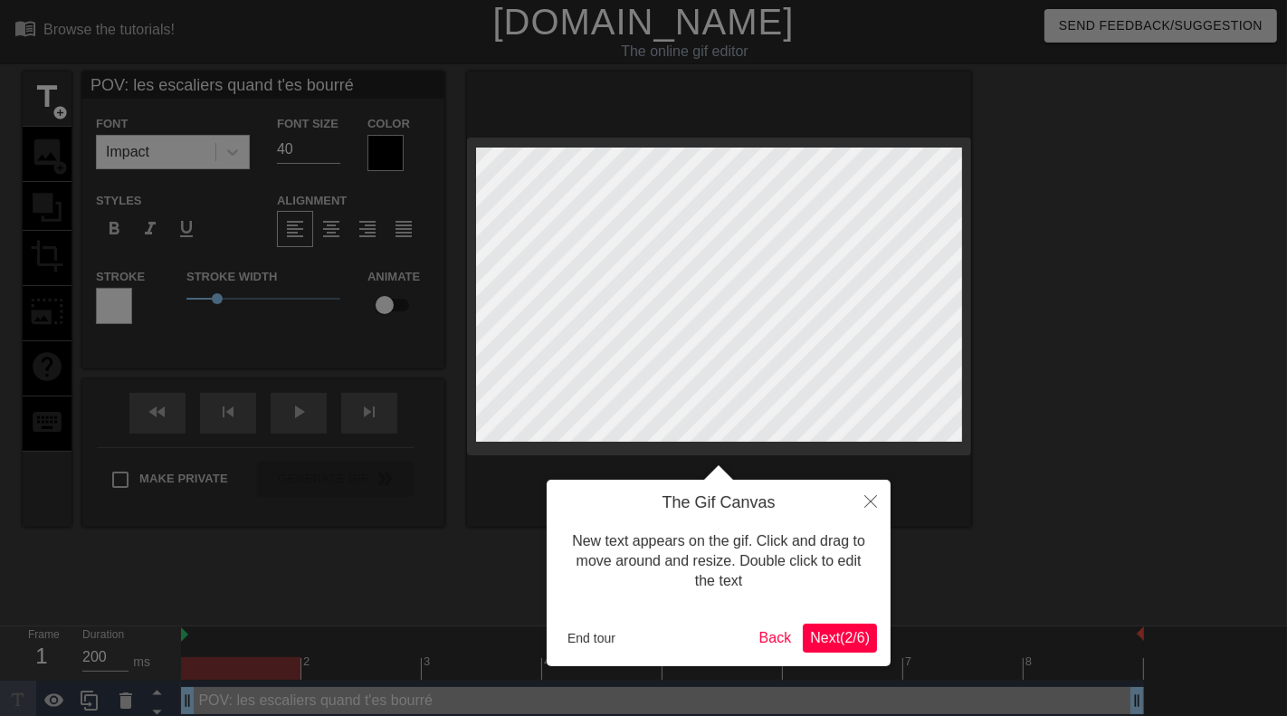
click at [281, 320] on div at bounding box center [643, 362] width 1287 height 724
click at [821, 634] on span "Next ( 2 / 6 )" at bounding box center [840, 637] width 60 height 15
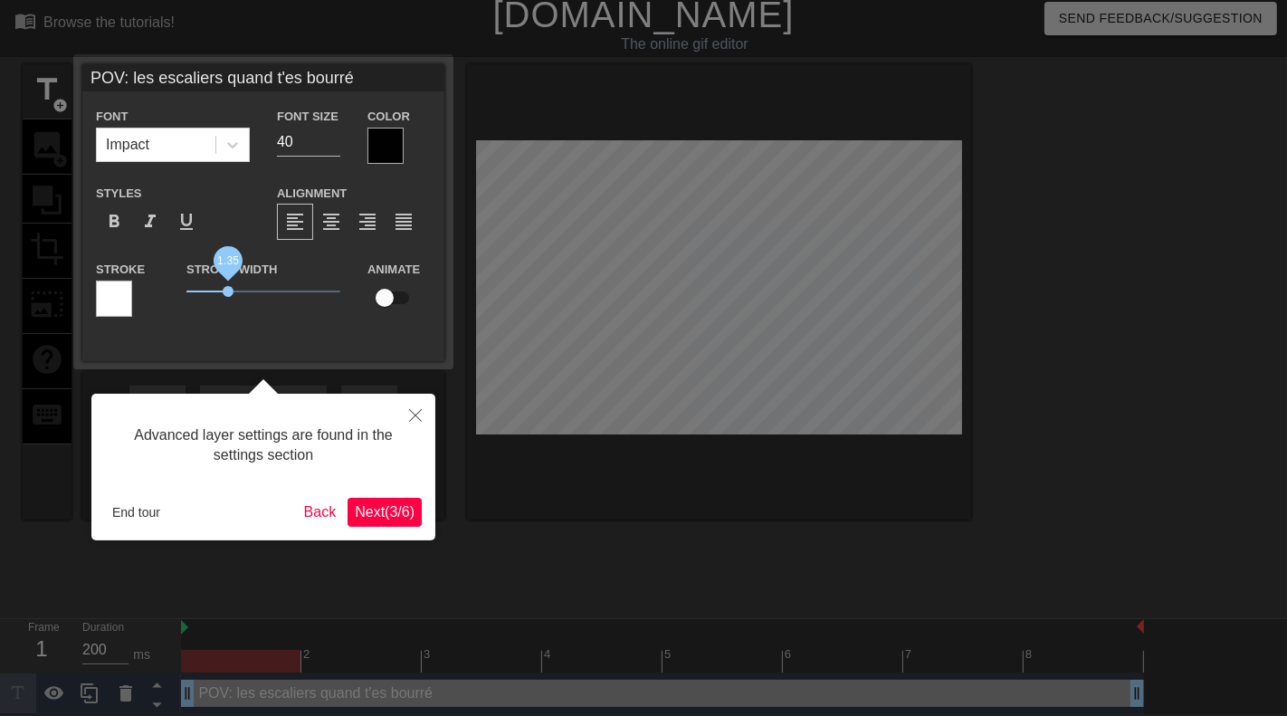
drag, startPoint x: 216, startPoint y: 289, endPoint x: 228, endPoint y: 293, distance: 12.6
click at [228, 293] on span "1.35" at bounding box center [228, 291] width 11 height 11
click at [325, 217] on span "format_align_center" at bounding box center [331, 222] width 22 height 22
click at [380, 225] on div "format_align_right" at bounding box center [367, 222] width 36 height 36
click at [415, 231] on div "format_align_justify" at bounding box center [404, 222] width 36 height 36
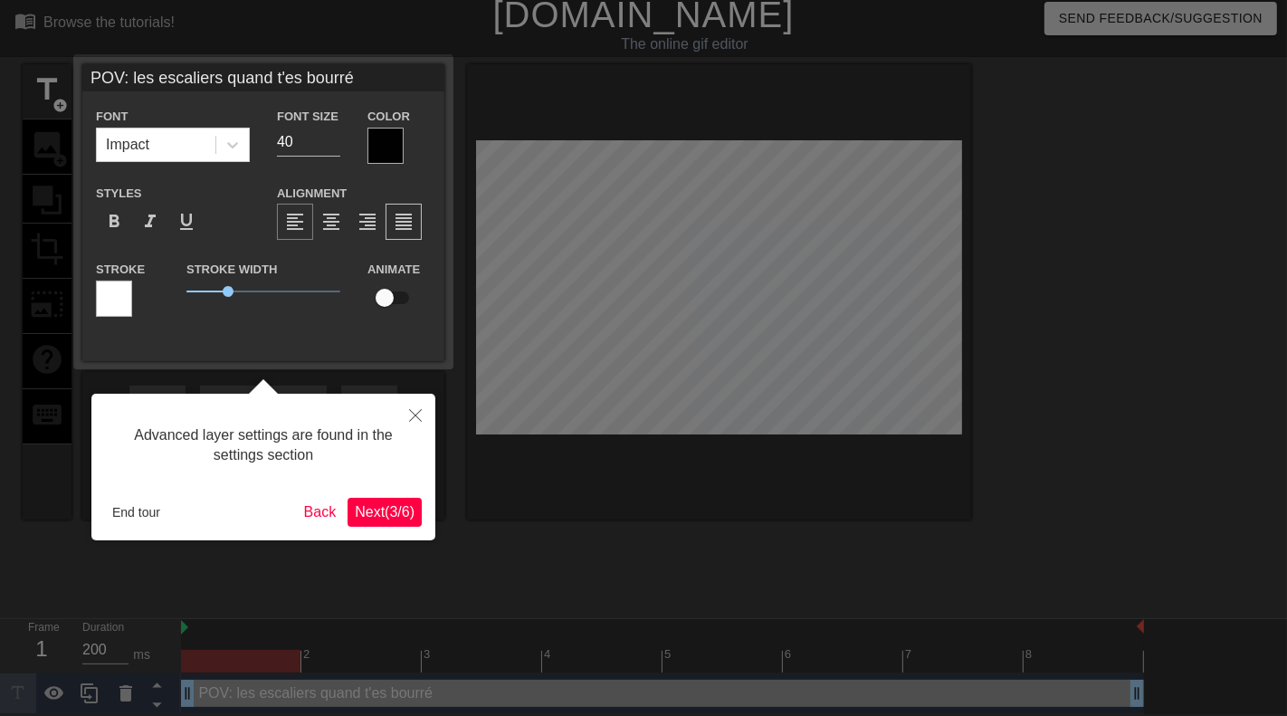
click at [301, 215] on span "format_align_left" at bounding box center [295, 222] width 22 height 22
click at [299, 137] on input "40" at bounding box center [308, 142] width 63 height 29
click at [336, 147] on input "39" at bounding box center [308, 142] width 63 height 29
click at [335, 147] on input "38" at bounding box center [308, 142] width 63 height 29
click at [335, 147] on input "37" at bounding box center [308, 142] width 63 height 29
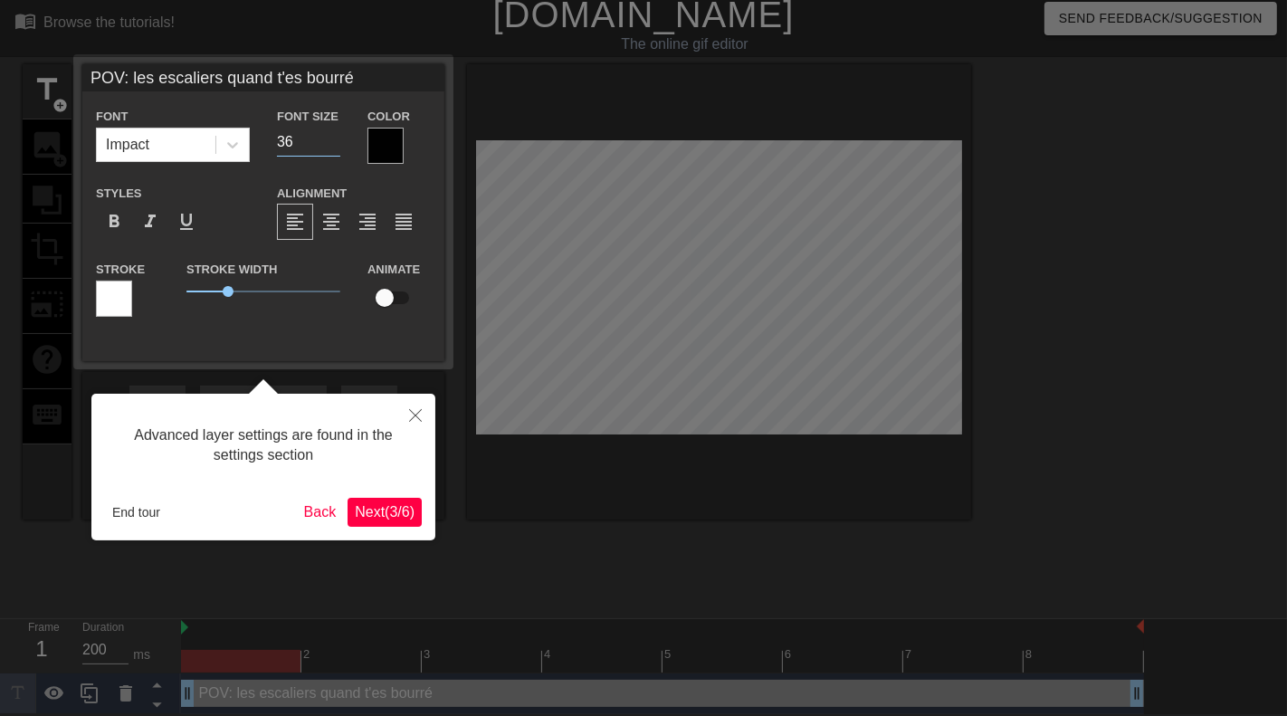
click at [335, 147] on input "36" at bounding box center [308, 142] width 63 height 29
type input "37"
click at [330, 135] on input "37" at bounding box center [308, 142] width 63 height 29
click at [105, 215] on span "format_bold" at bounding box center [114, 222] width 22 height 22
click at [148, 231] on span "format_italic" at bounding box center [150, 222] width 22 height 22
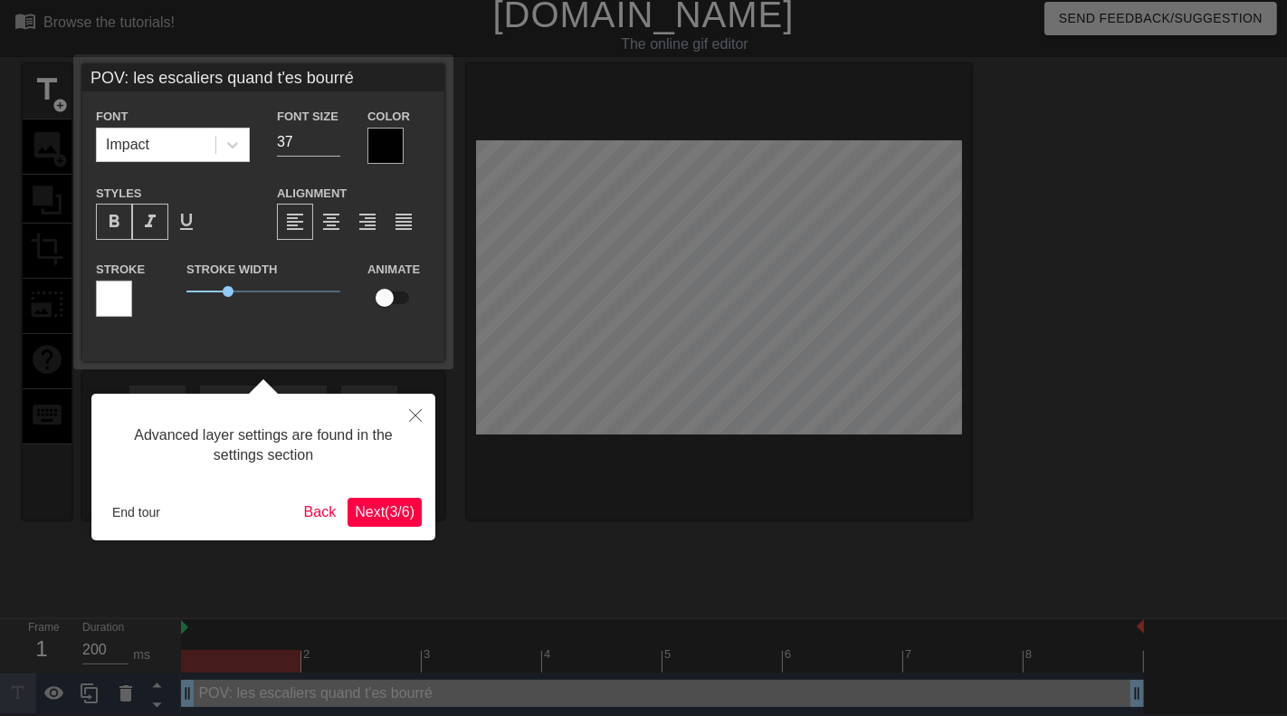
click at [113, 231] on span "format_bold" at bounding box center [114, 222] width 22 height 22
click at [137, 226] on div "format_italic" at bounding box center [150, 222] width 36 height 36
click at [192, 224] on span "format_underline" at bounding box center [187, 222] width 22 height 22
click at [138, 293] on div "Stroke" at bounding box center [127, 287] width 63 height 59
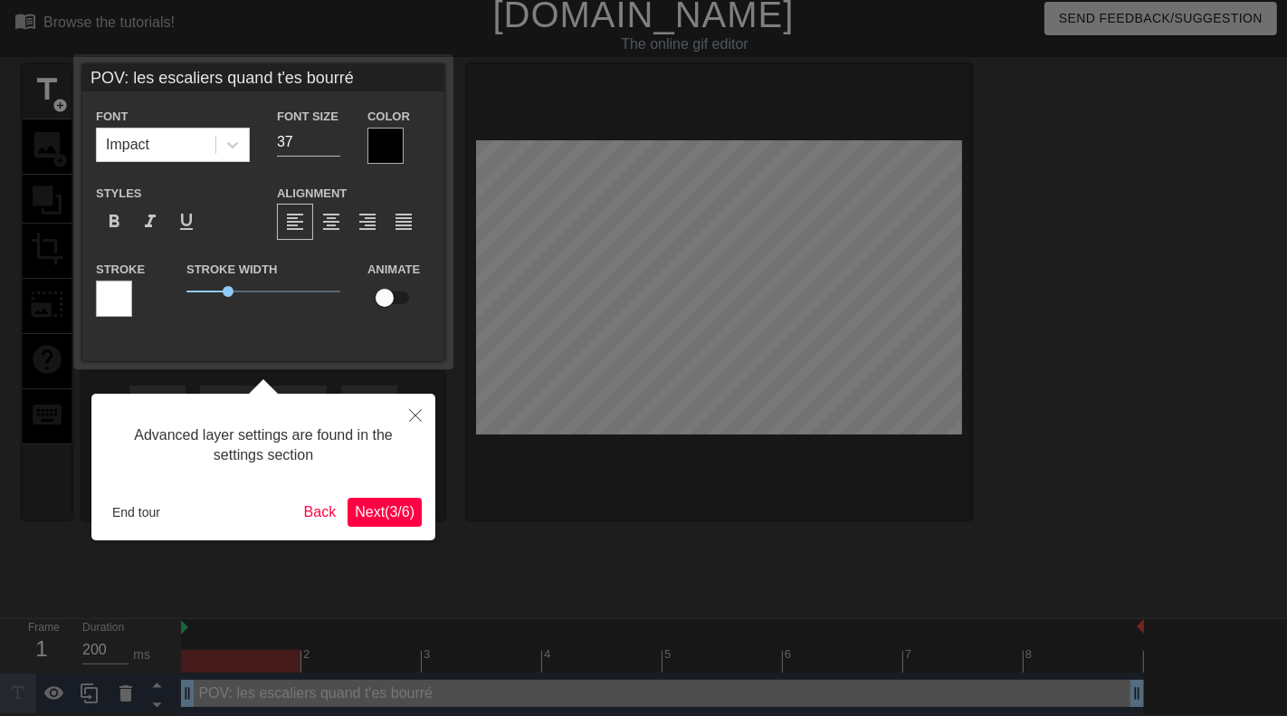
click at [119, 292] on div at bounding box center [114, 299] width 36 height 36
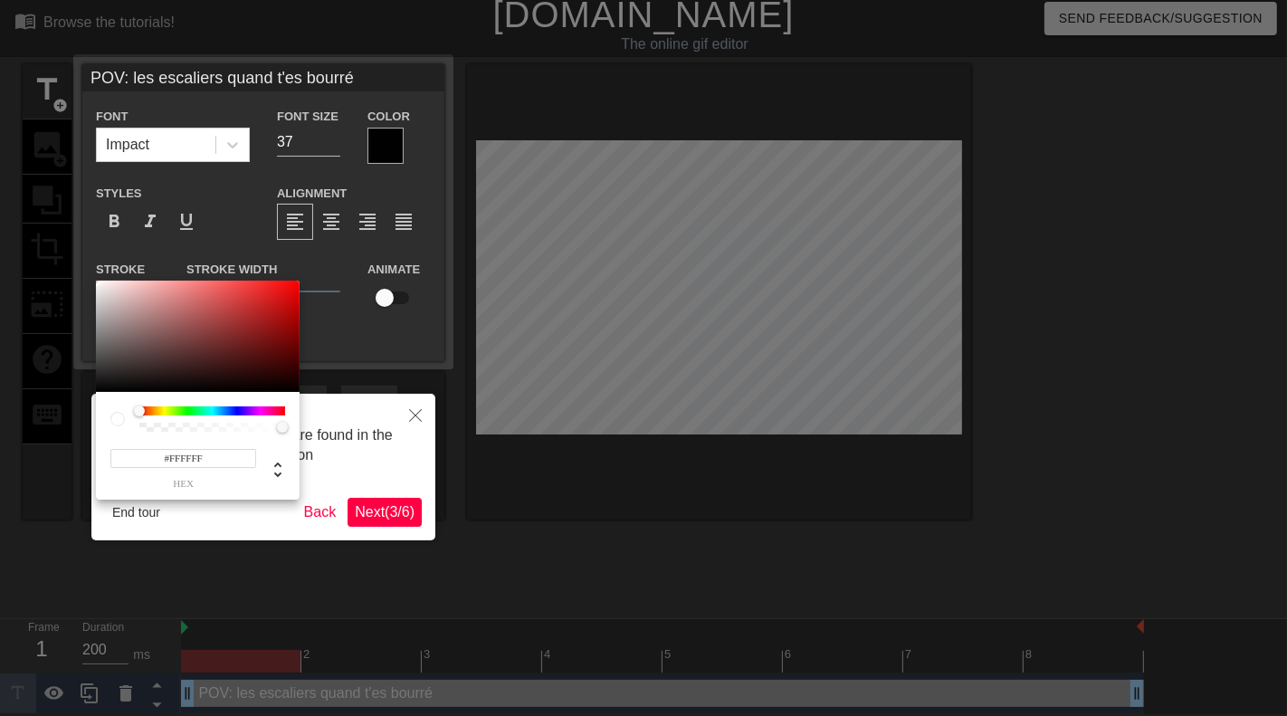
click at [250, 404] on div "#FFFFFF hex" at bounding box center [198, 446] width 204 height 108
click at [244, 409] on div at bounding box center [212, 410] width 146 height 9
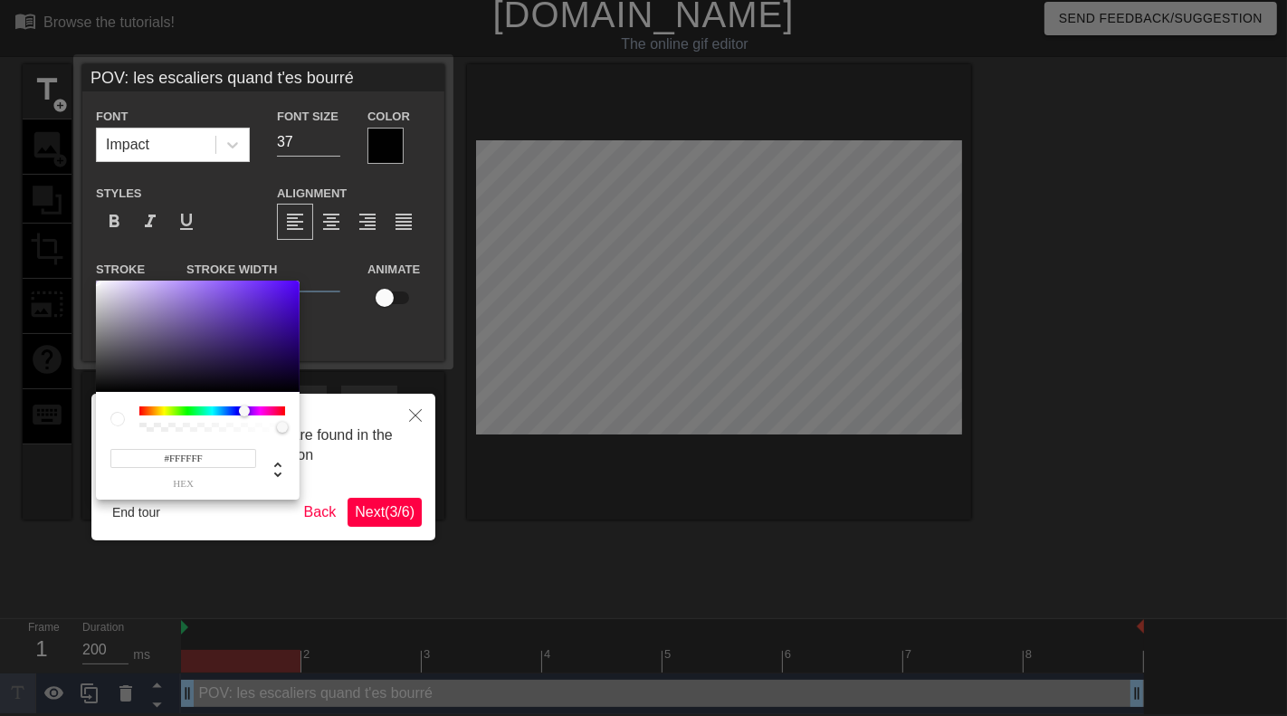
type input "255"
click at [223, 423] on div at bounding box center [212, 427] width 140 height 9
click at [348, 417] on div at bounding box center [643, 358] width 1287 height 716
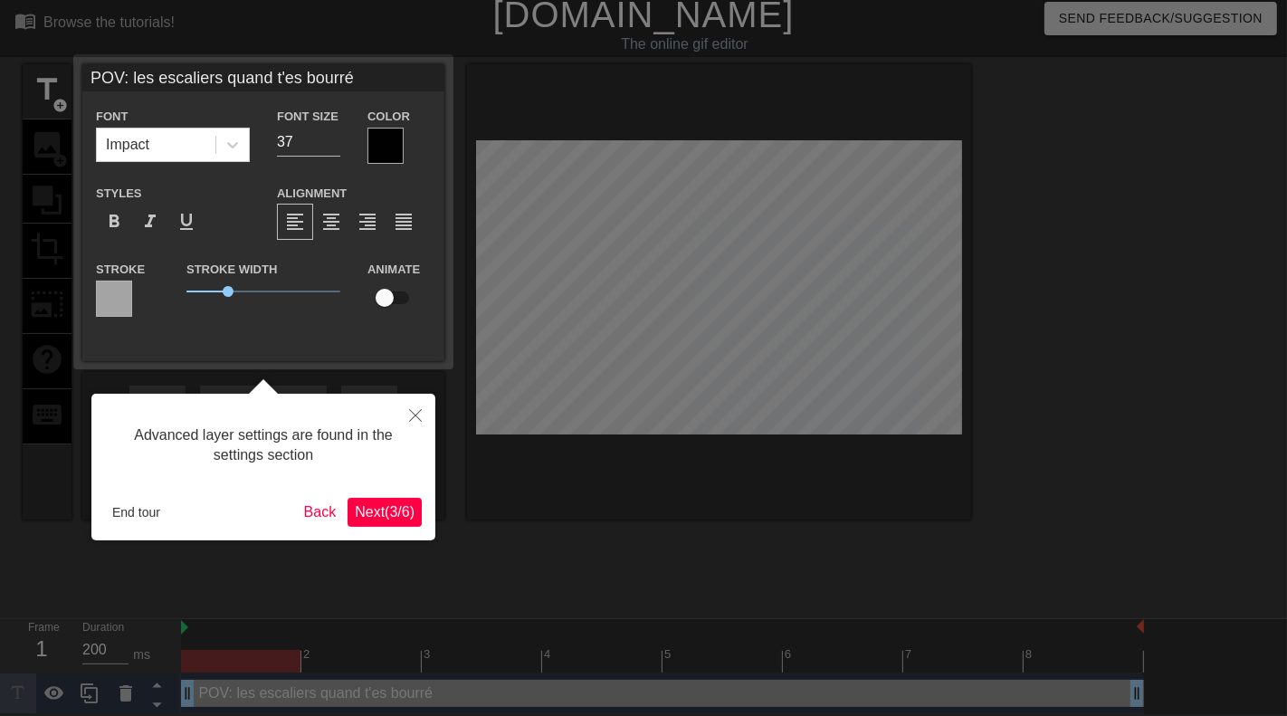
click at [388, 301] on input "checkbox" at bounding box center [384, 298] width 103 height 34
checkbox input "true"
drag, startPoint x: 236, startPoint y: 295, endPoint x: 297, endPoint y: 295, distance: 60.6
click at [297, 295] on span "3.5" at bounding box center [263, 292] width 154 height 22
click at [124, 298] on div at bounding box center [114, 299] width 36 height 36
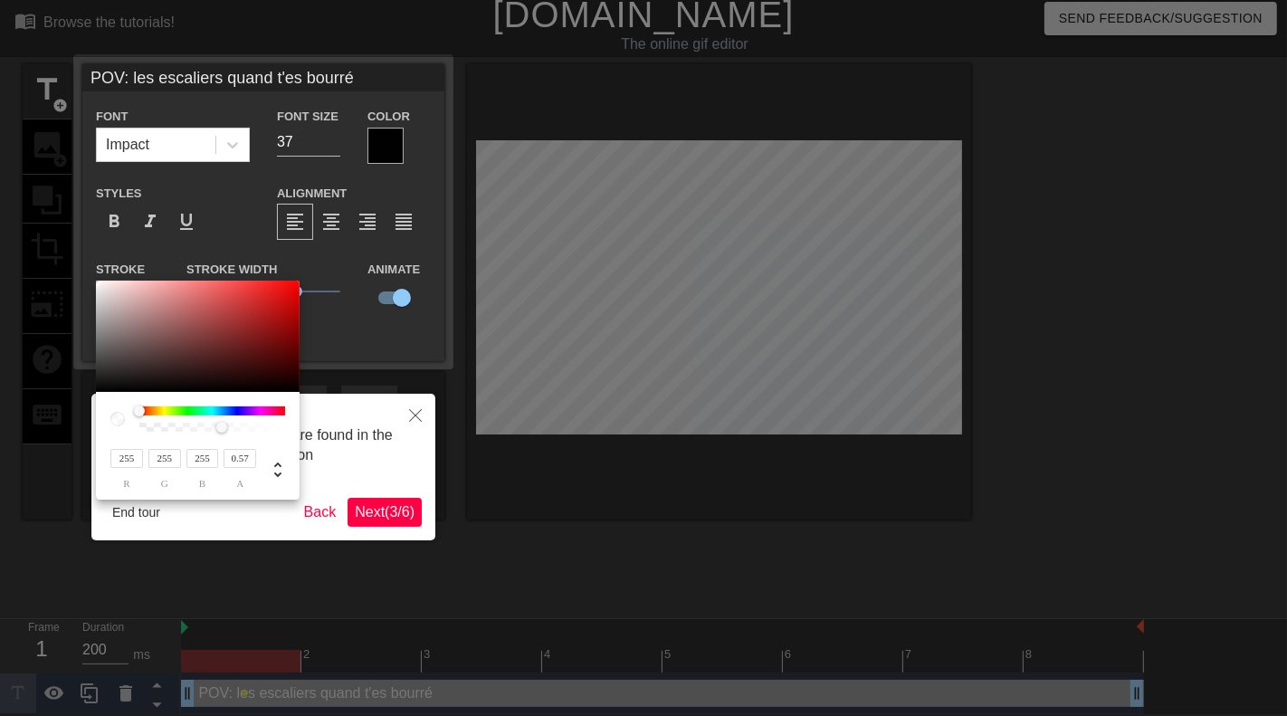
click at [253, 411] on div at bounding box center [212, 410] width 146 height 9
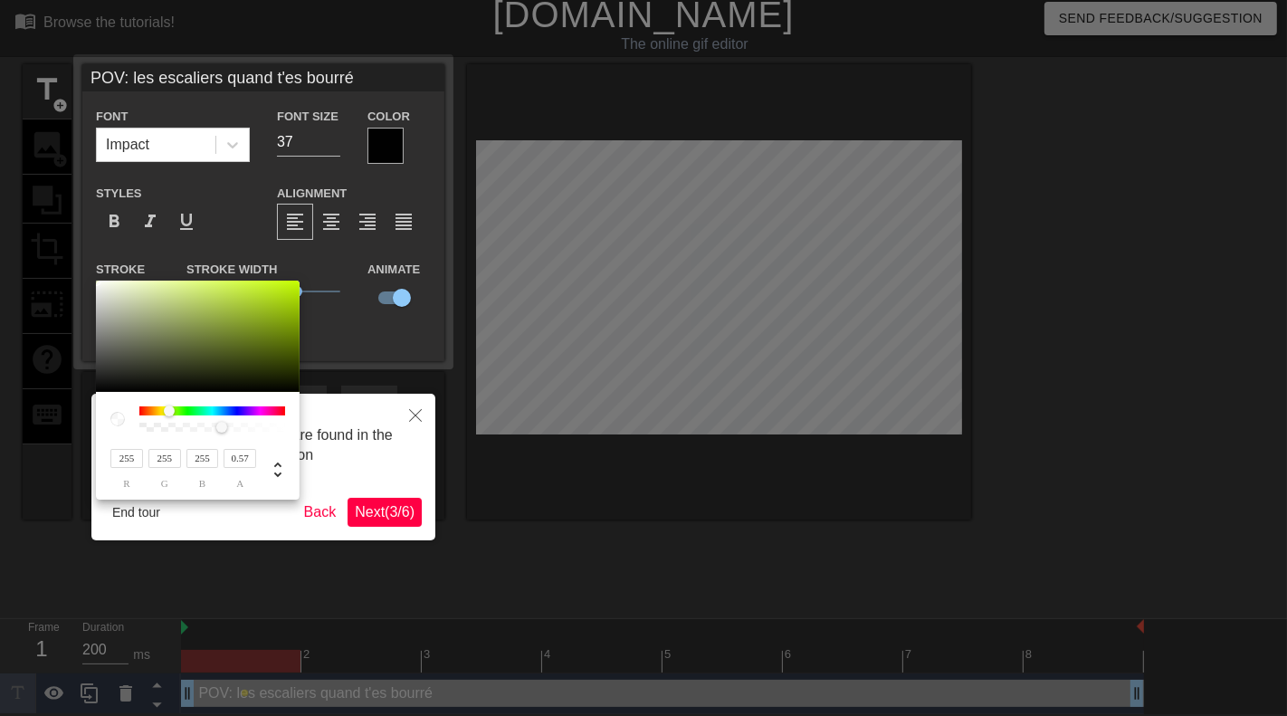
drag, startPoint x: 140, startPoint y: 408, endPoint x: 169, endPoint y: 409, distance: 29.0
click at [169, 409] on div at bounding box center [169, 410] width 11 height 11
click at [116, 419] on div at bounding box center [117, 419] width 14 height 14
click at [340, 330] on div at bounding box center [643, 358] width 1287 height 716
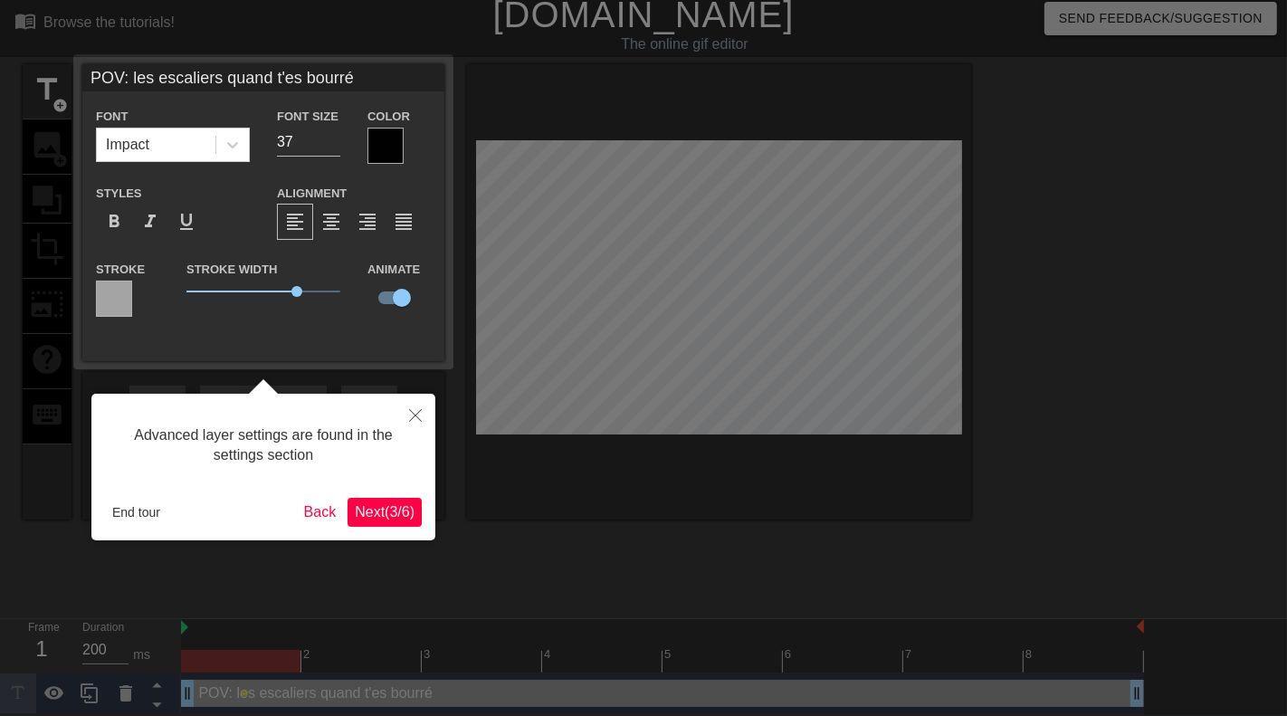
click at [265, 310] on div "Stroke Width 3.5999999999999996" at bounding box center [263, 295] width 181 height 75
click at [121, 295] on div at bounding box center [114, 299] width 36 height 36
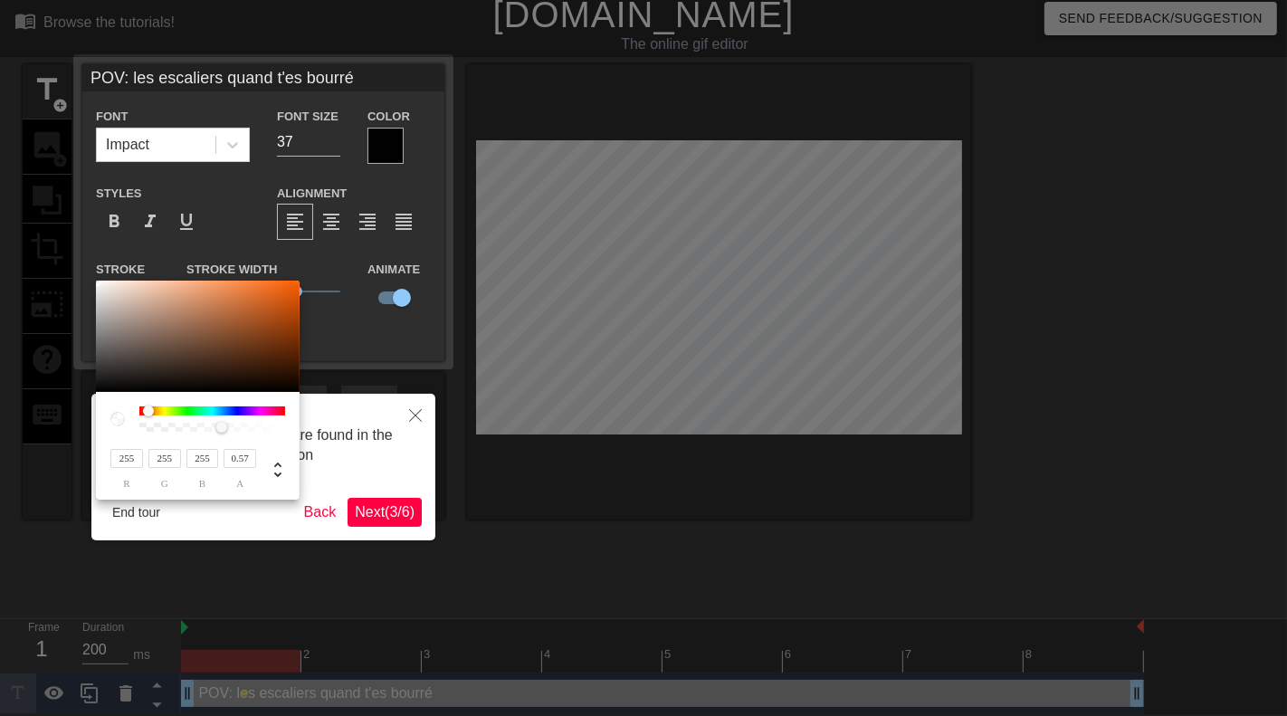
drag, startPoint x: 138, startPoint y: 411, endPoint x: 152, endPoint y: 411, distance: 14.5
click at [152, 411] on div at bounding box center [148, 410] width 11 height 11
click at [302, 314] on div at bounding box center [643, 358] width 1287 height 716
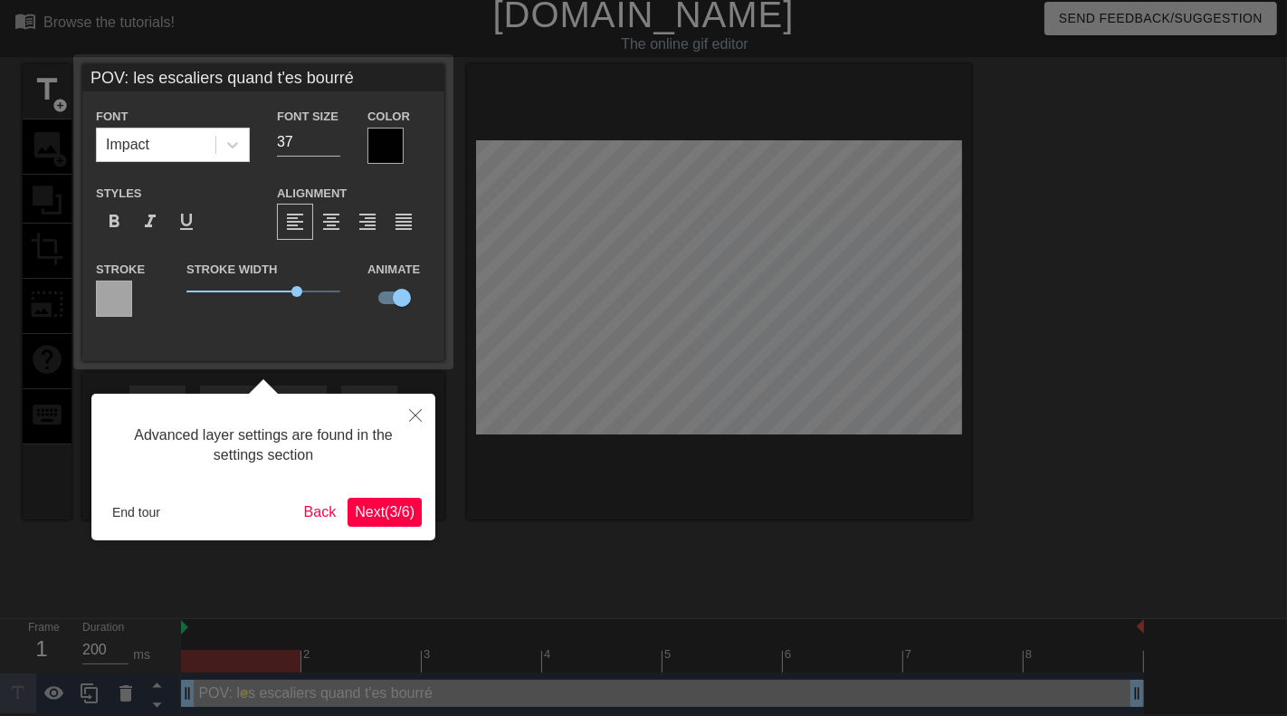
click at [287, 312] on div "Stroke Width 3.5999999999999996" at bounding box center [263, 295] width 181 height 75
click at [96, 281] on div at bounding box center [114, 299] width 36 height 36
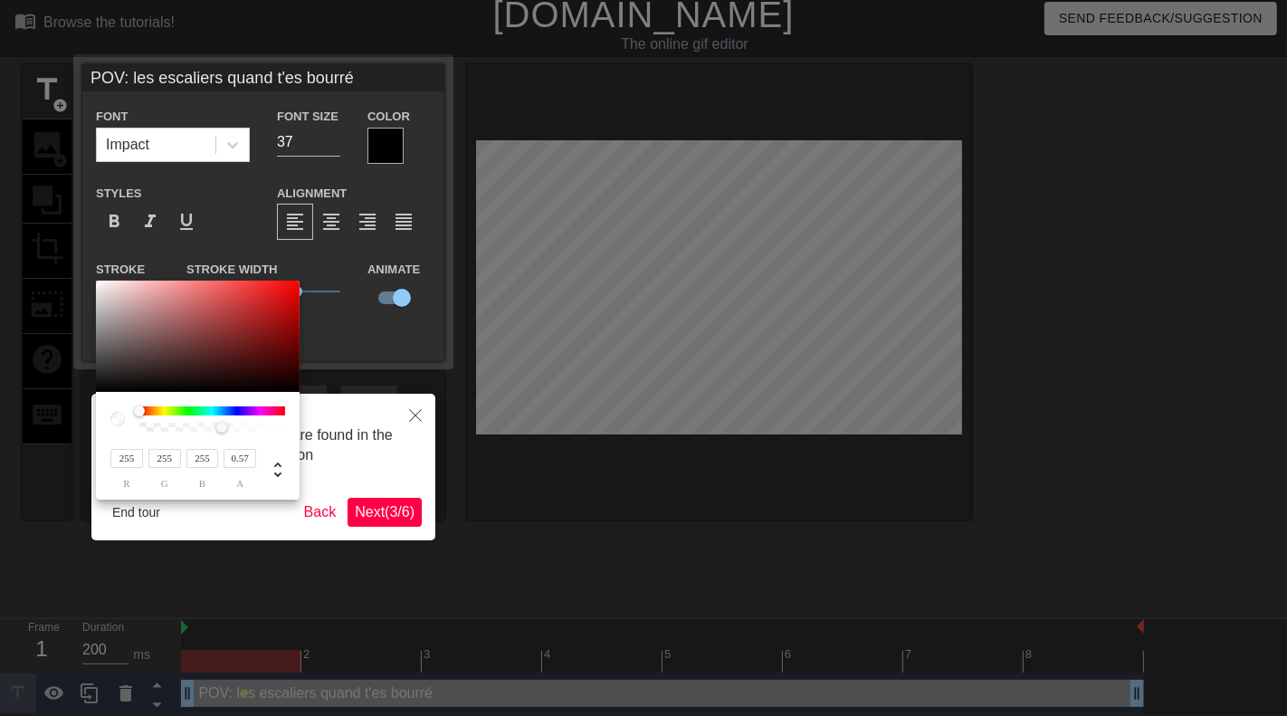
type input "221"
type input "27"
click at [275, 295] on div at bounding box center [198, 337] width 204 height 112
click at [352, 340] on div at bounding box center [643, 358] width 1287 height 716
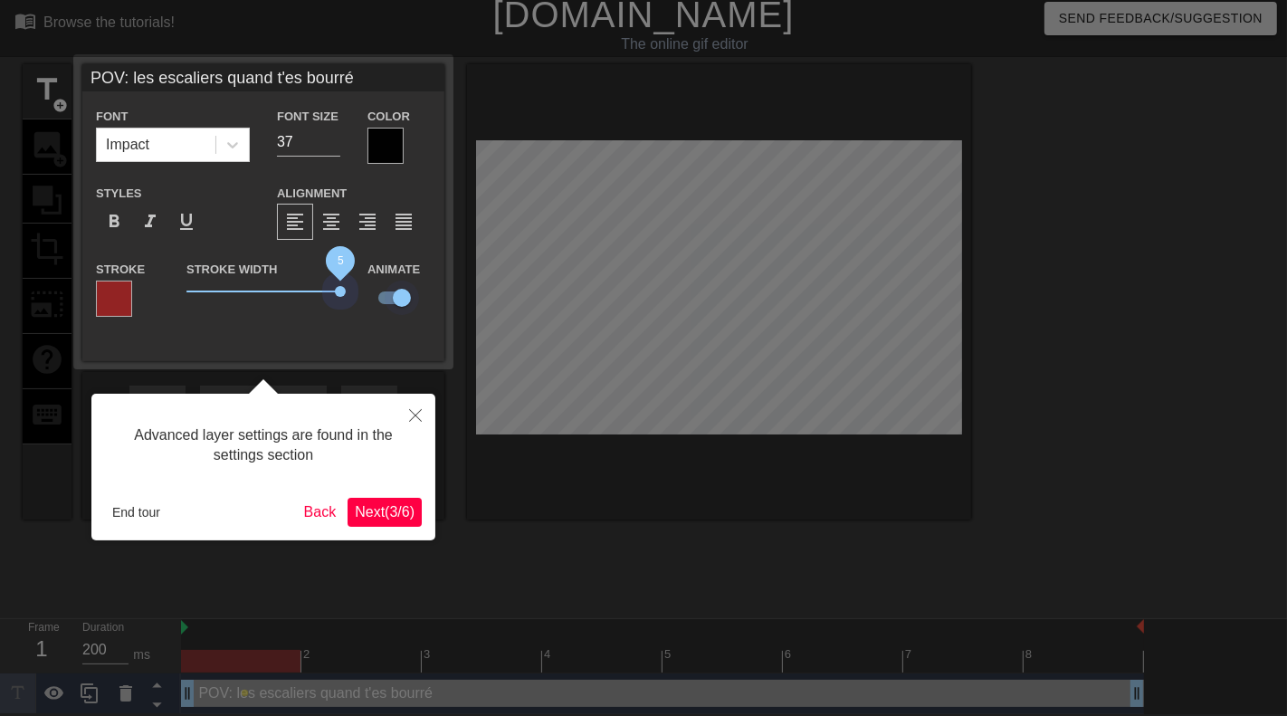
drag, startPoint x: 303, startPoint y: 291, endPoint x: 397, endPoint y: 313, distance: 96.6
click at [397, 313] on div "Stroke Stroke Width 5 Animate" at bounding box center [263, 295] width 362 height 75
click at [393, 511] on span "Next ( 3 / 6 )" at bounding box center [385, 511] width 60 height 15
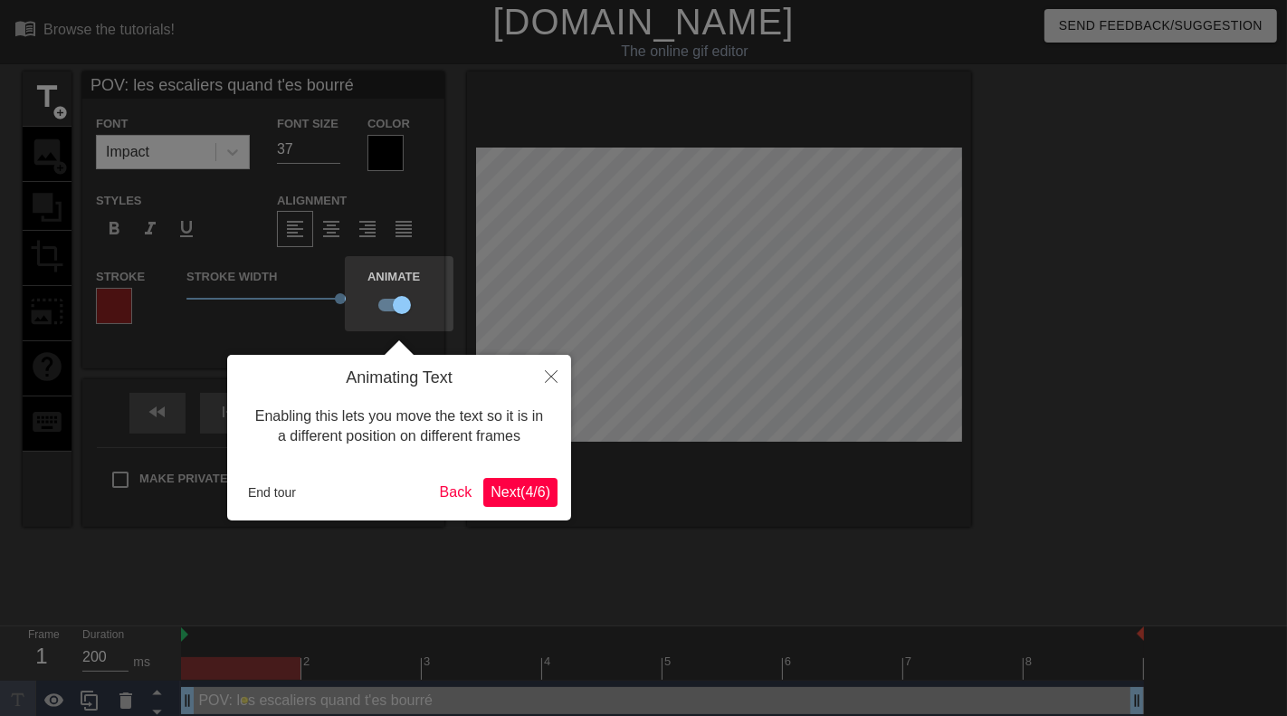
click at [519, 492] on span "Next ( 4 / 6 )" at bounding box center [521, 491] width 60 height 15
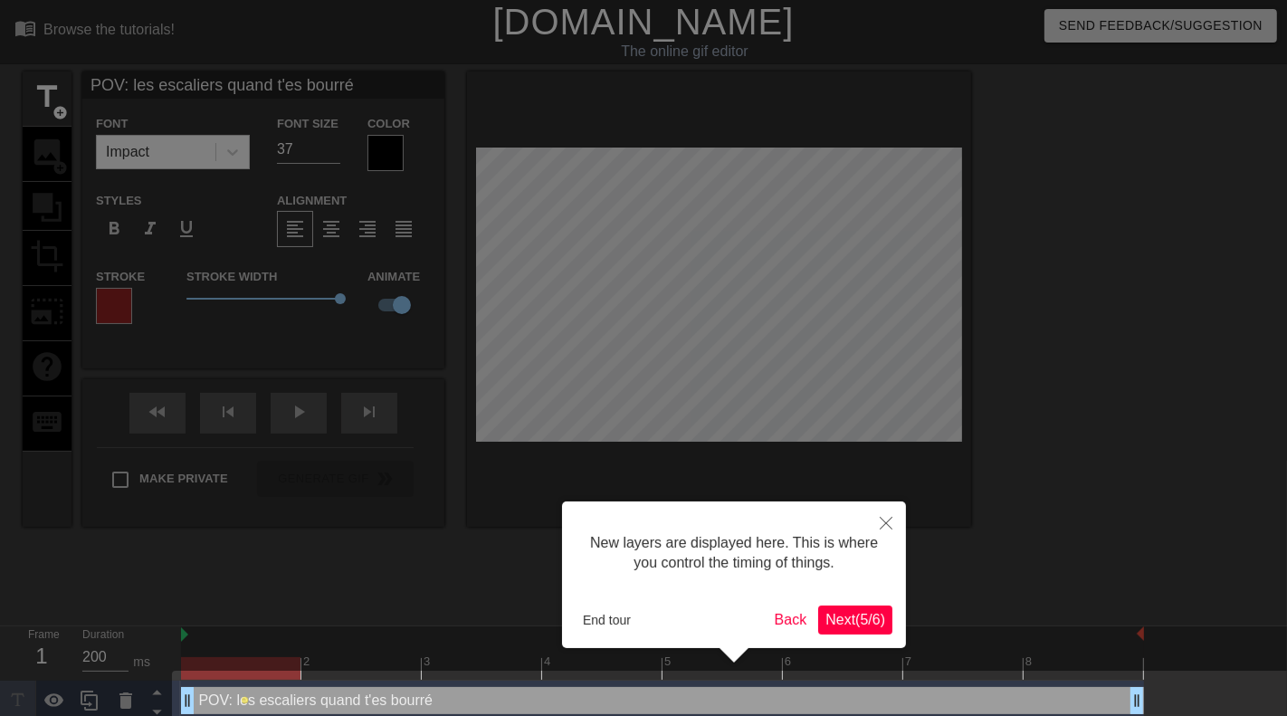
scroll to position [21, 0]
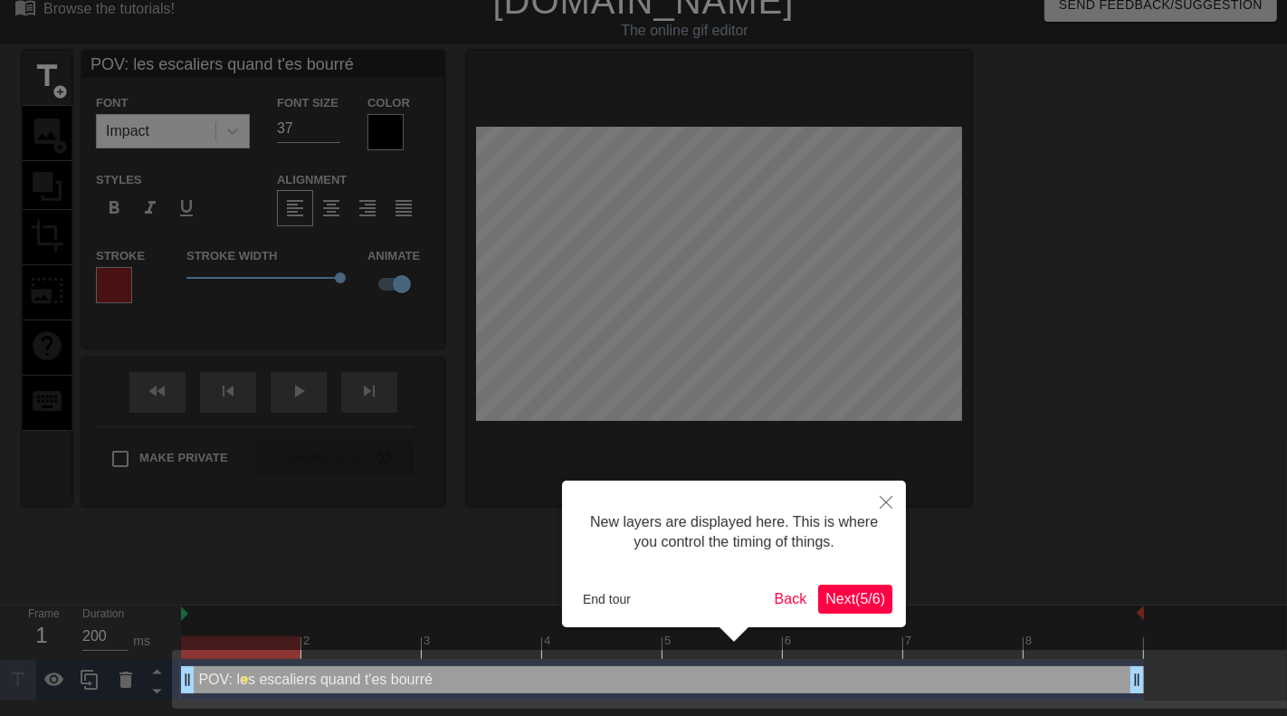
click at [843, 595] on span "Next ( 5 / 6 )" at bounding box center [855, 598] width 60 height 15
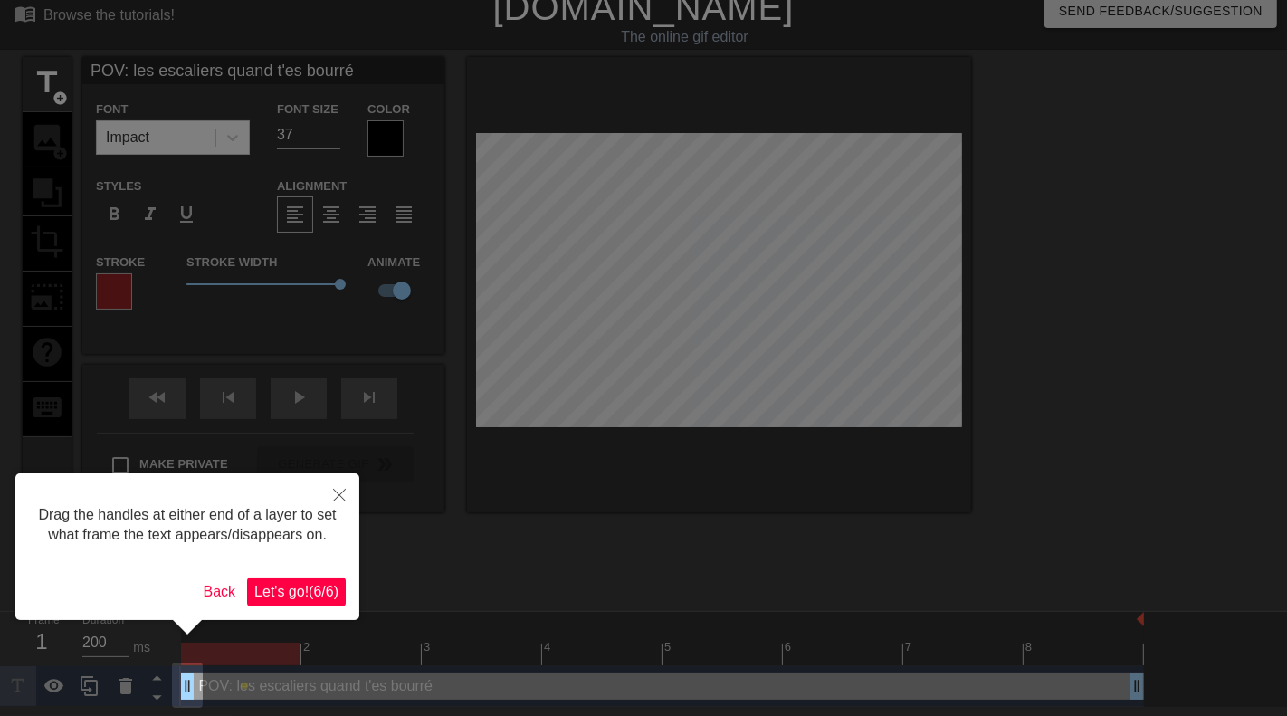
scroll to position [0, 0]
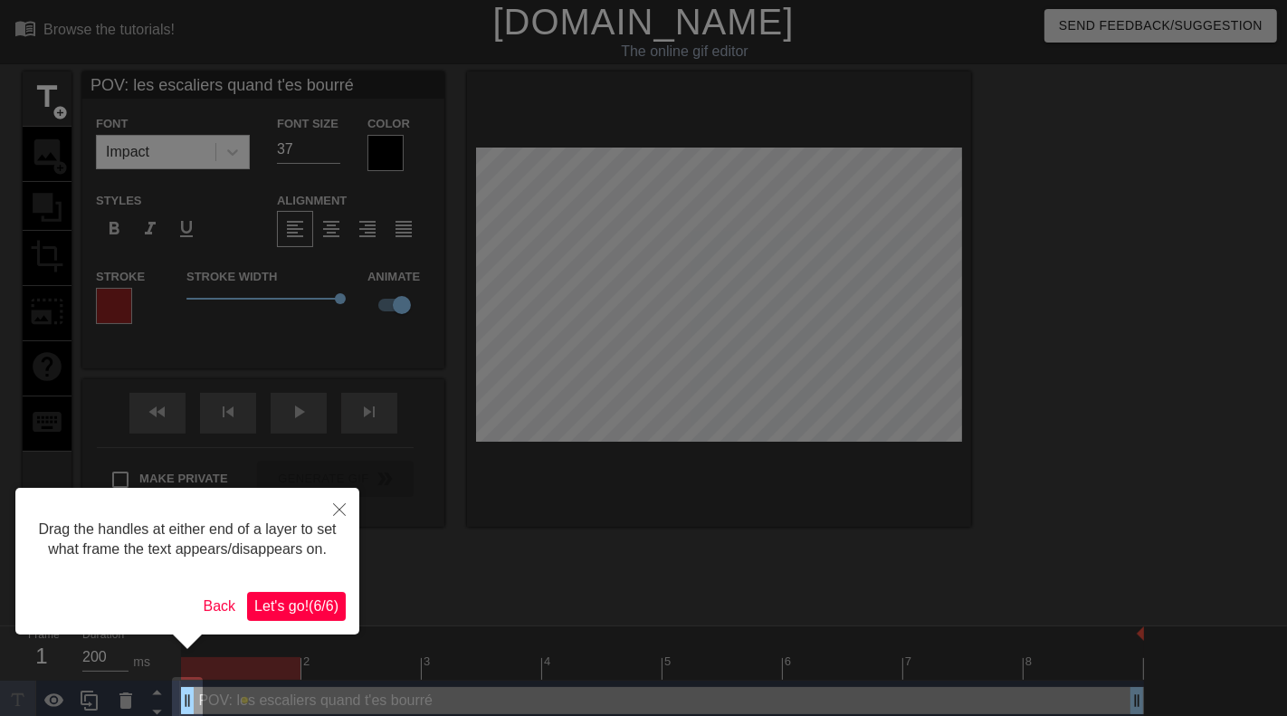
click at [289, 614] on span "Let's go! ( 6 / 6 )" at bounding box center [296, 605] width 84 height 15
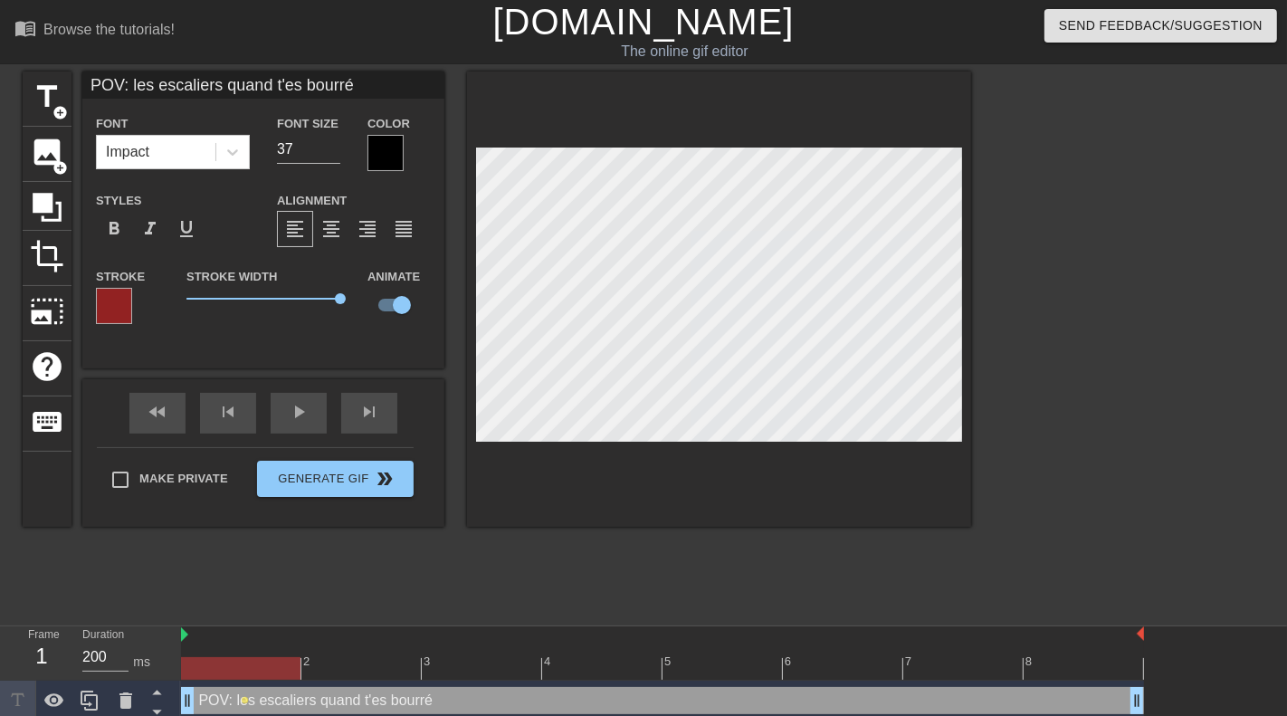
click at [247, 688] on div "POV: les escaliers quand t'es bourré drag_handle drag_handle" at bounding box center [662, 700] width 963 height 27
click at [261, 666] on div at bounding box center [240, 668] width 119 height 23
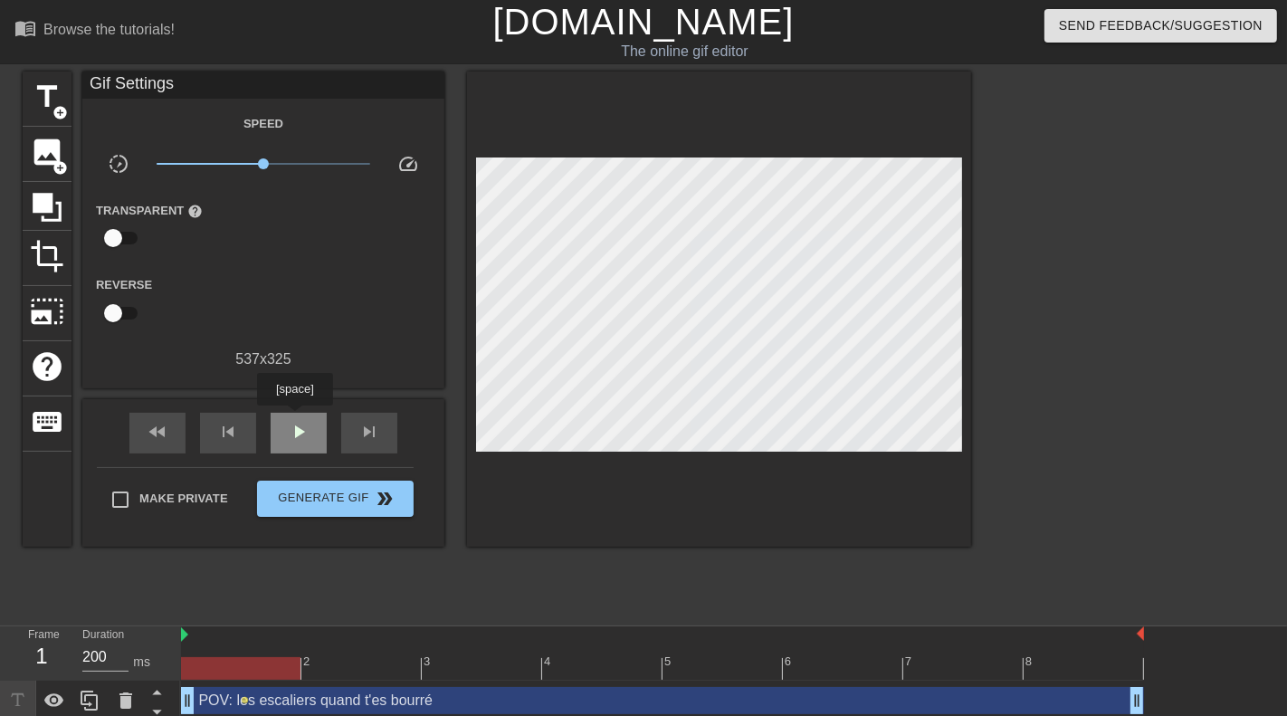
click at [297, 418] on div "play_arrow" at bounding box center [299, 433] width 56 height 41
click at [297, 419] on div "pause" at bounding box center [299, 433] width 56 height 41
click at [297, 419] on div "play_arrow" at bounding box center [299, 433] width 56 height 41
type input "300"
click at [297, 419] on div "pause" at bounding box center [299, 433] width 56 height 41
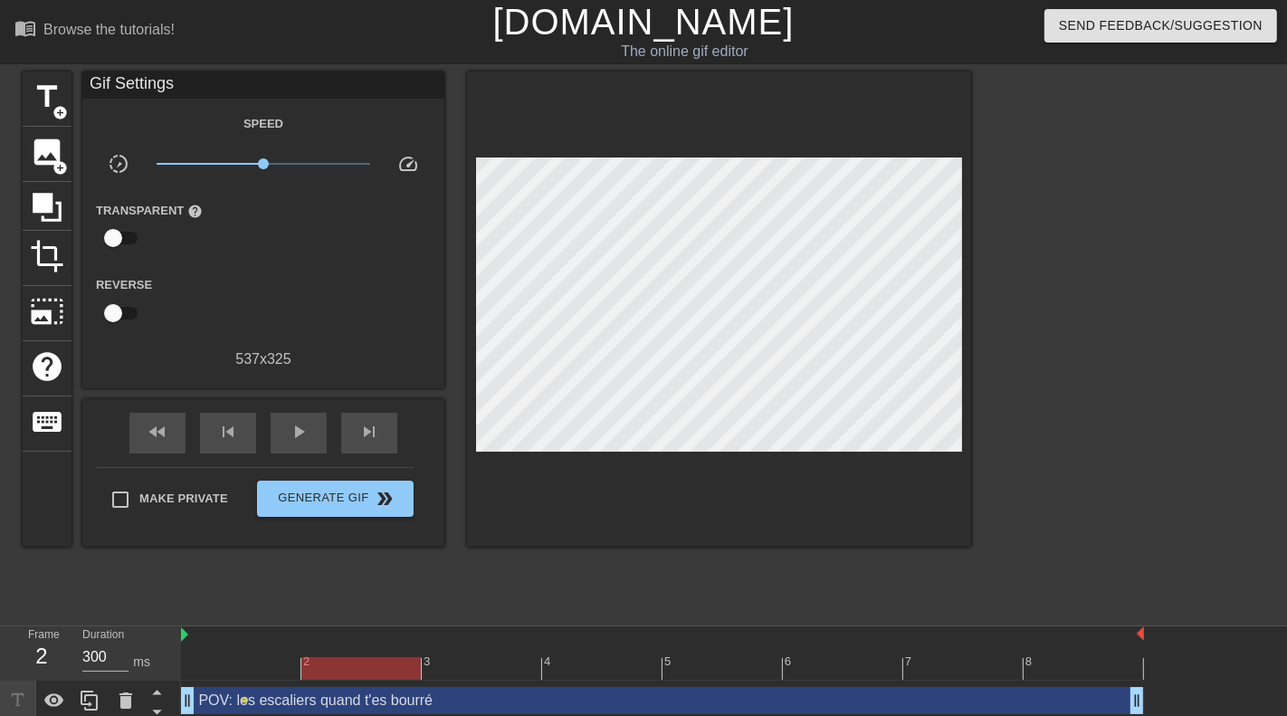
click at [382, 666] on div at bounding box center [360, 668] width 119 height 23
click at [50, 86] on span "title" at bounding box center [47, 97] width 34 height 34
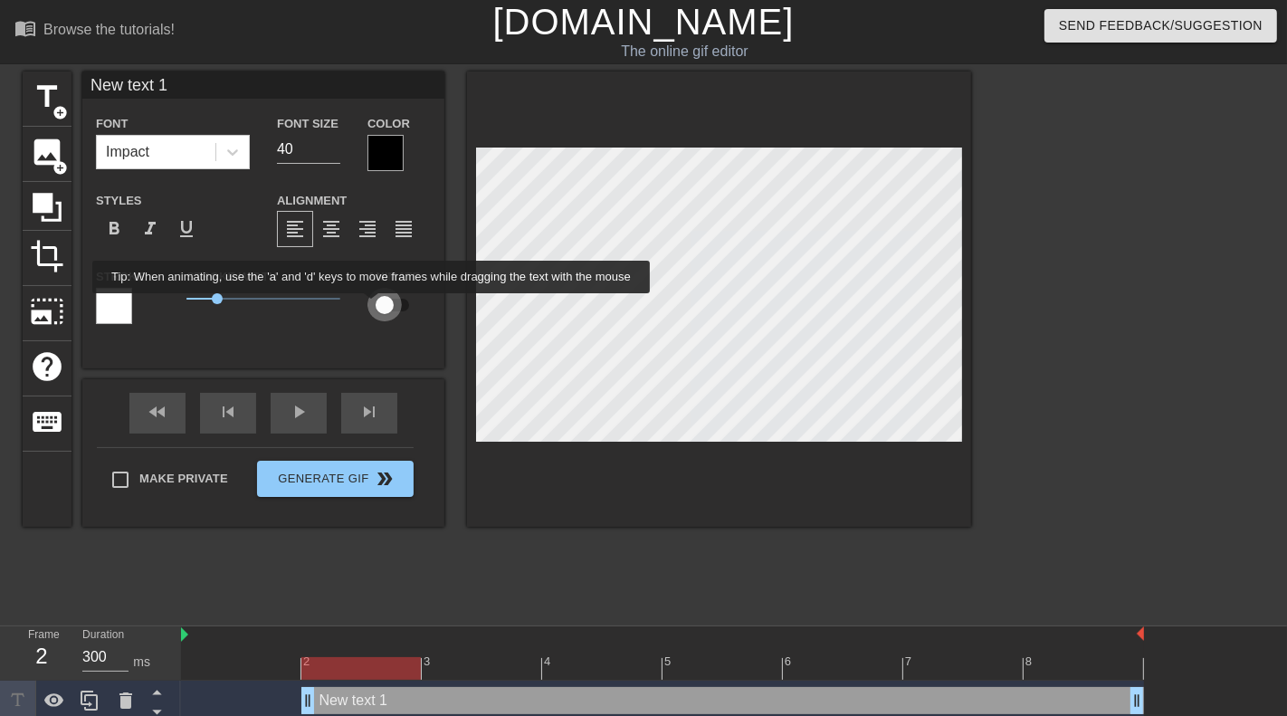
click at [386, 306] on input "checkbox" at bounding box center [384, 305] width 103 height 34
checkbox input "true"
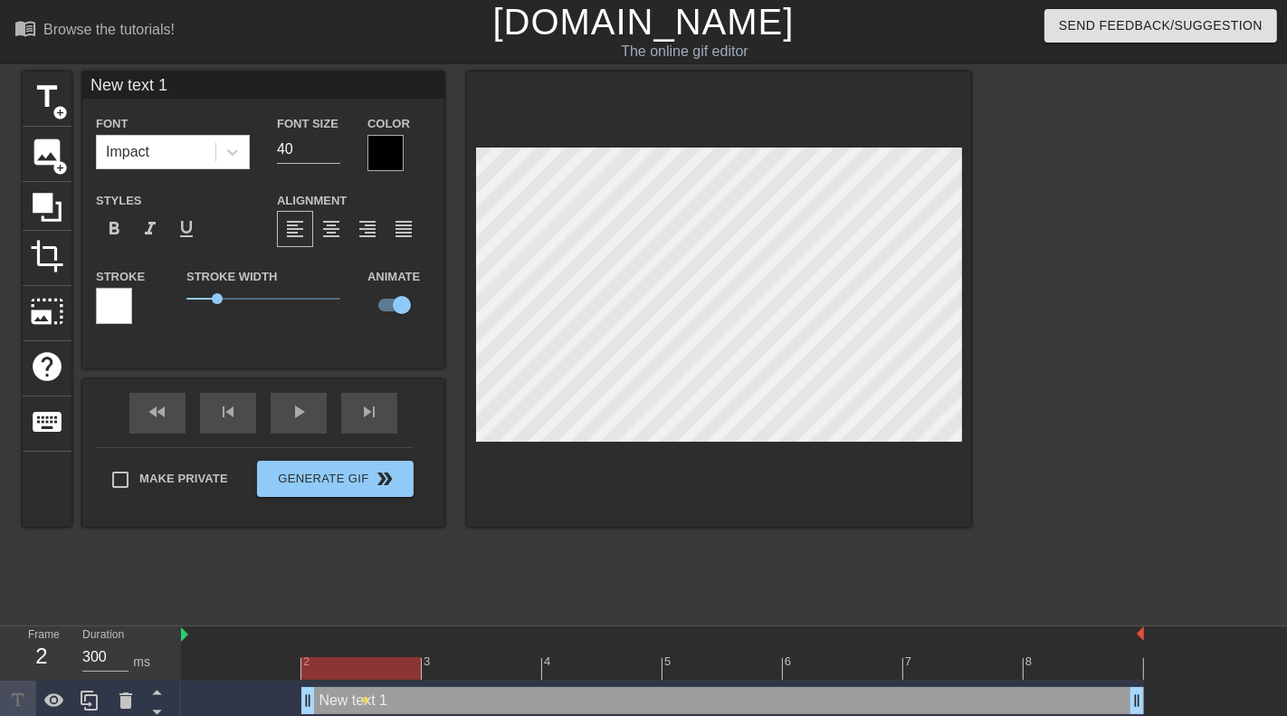
click at [104, 307] on div at bounding box center [114, 306] width 36 height 36
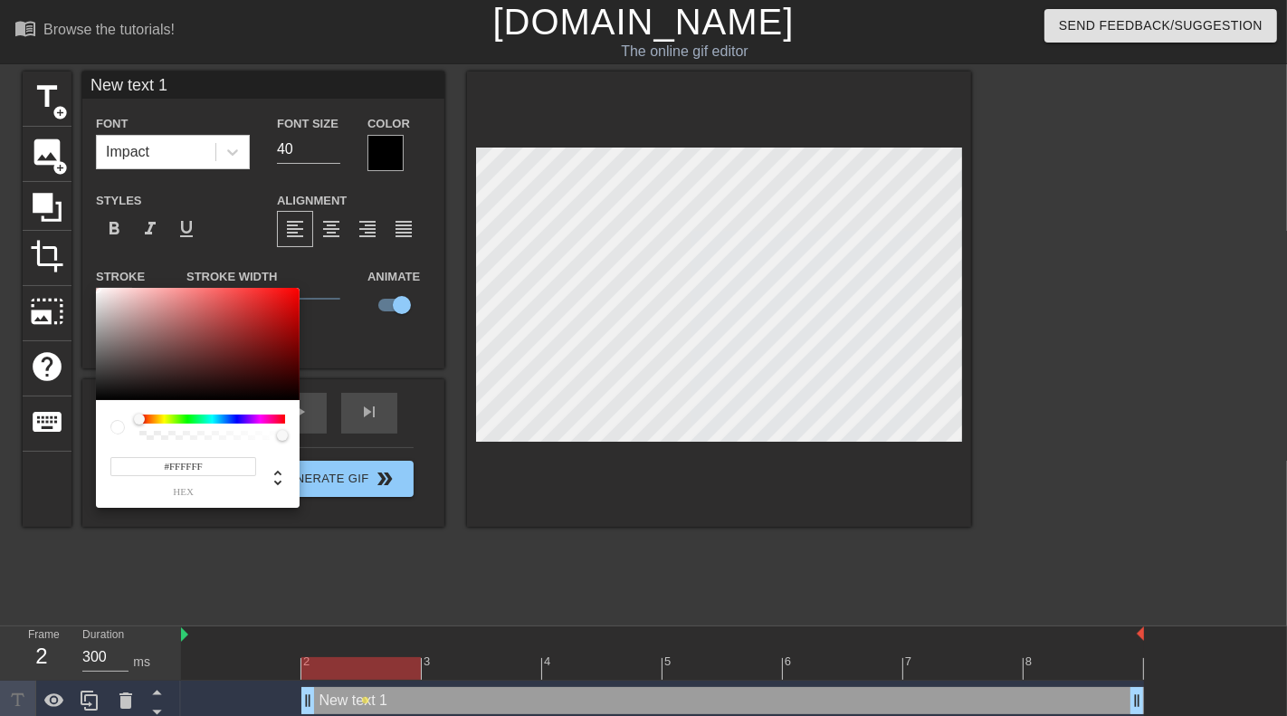
click at [261, 419] on div at bounding box center [212, 419] width 146 height 9
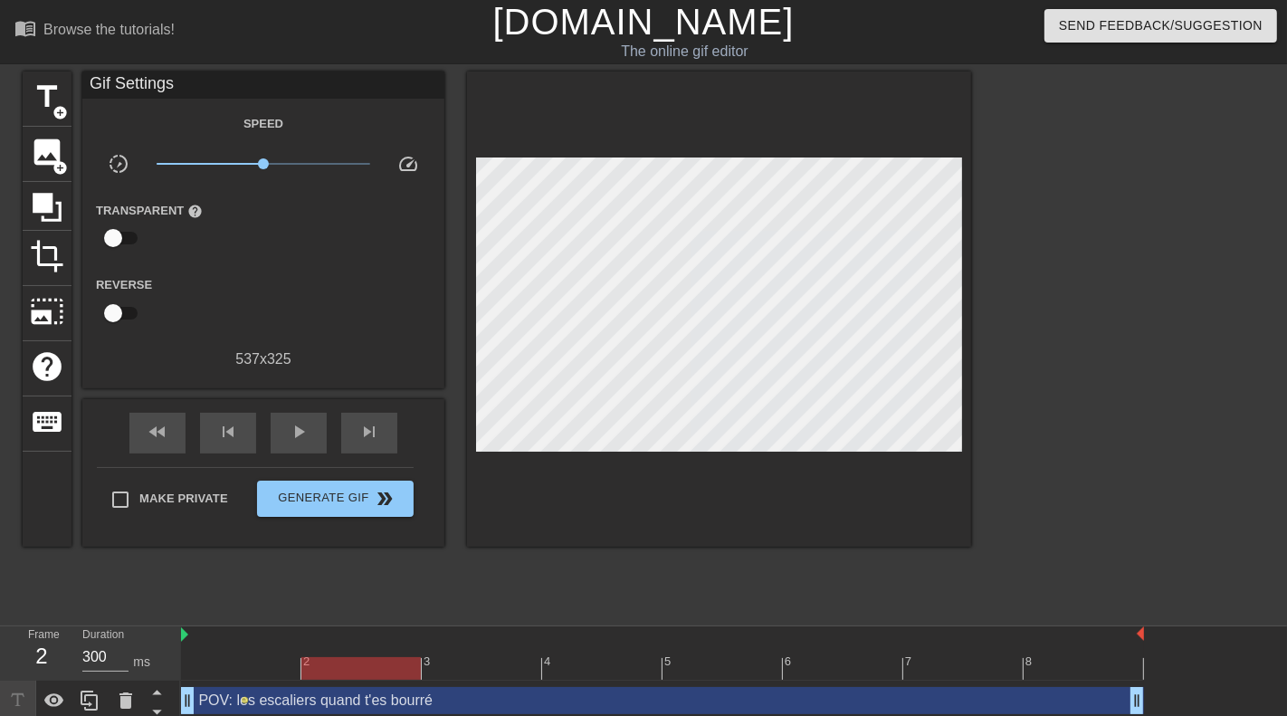
click at [227, 688] on div "POV: les escaliers quand t'es bourré drag_handle drag_handle" at bounding box center [662, 700] width 963 height 27
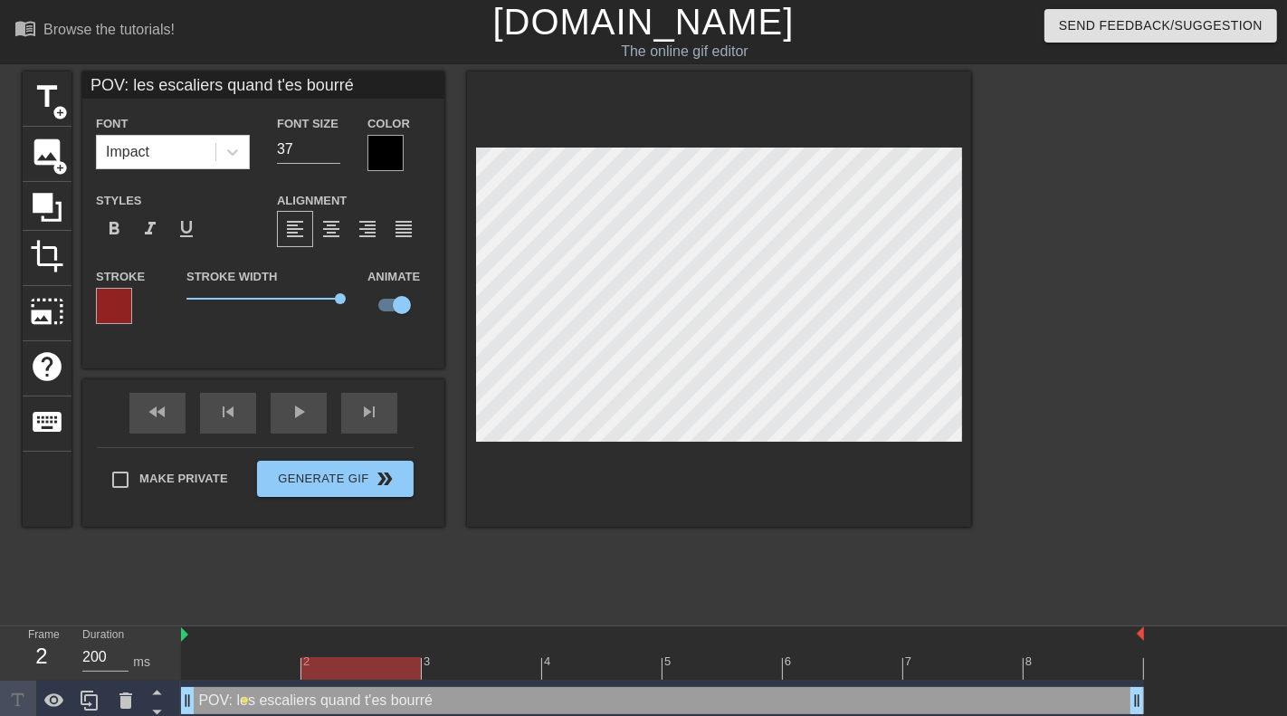
click at [216, 668] on div at bounding box center [662, 668] width 963 height 23
click at [367, 661] on div at bounding box center [662, 668] width 963 height 23
click at [467, 663] on div at bounding box center [662, 668] width 963 height 23
click at [580, 671] on div at bounding box center [662, 668] width 963 height 23
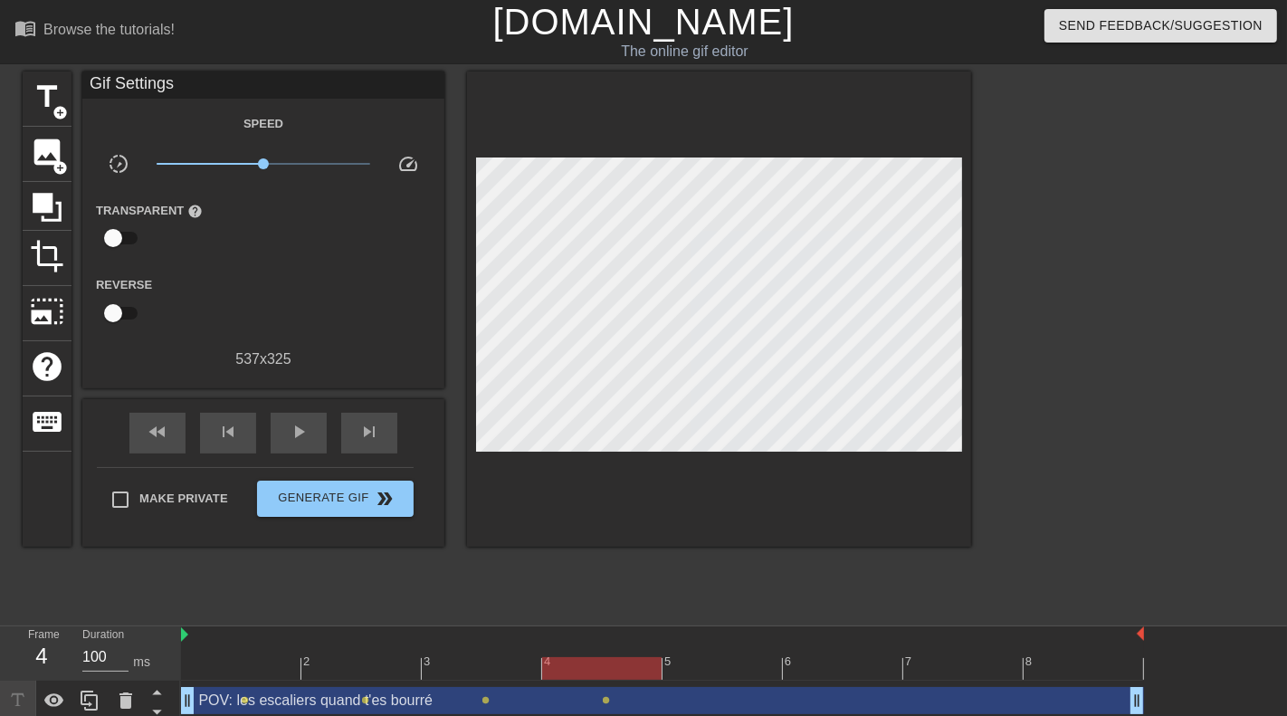
click at [294, 410] on div "fast_rewind skip_previous play_arrow skip_next" at bounding box center [263, 433] width 295 height 68
click at [296, 426] on span "play_arrow" at bounding box center [299, 432] width 22 height 22
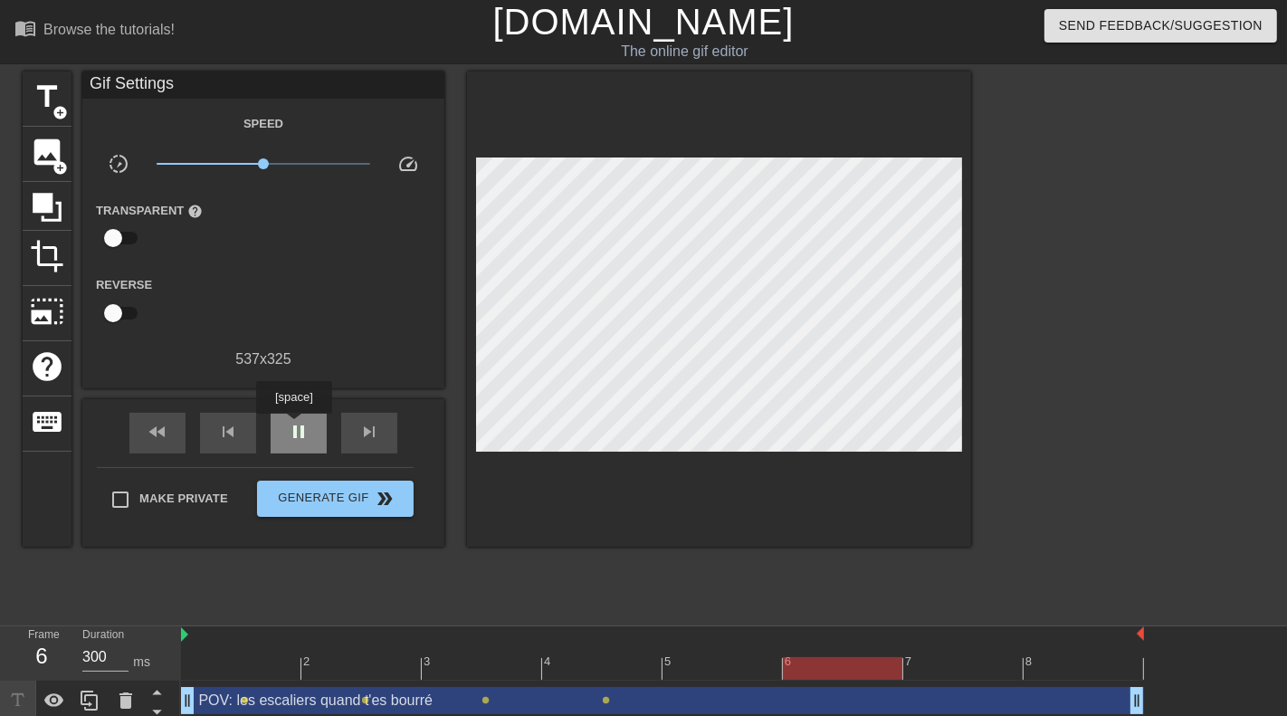
type input "200"
click at [296, 426] on span "pause" at bounding box center [299, 432] width 22 height 22
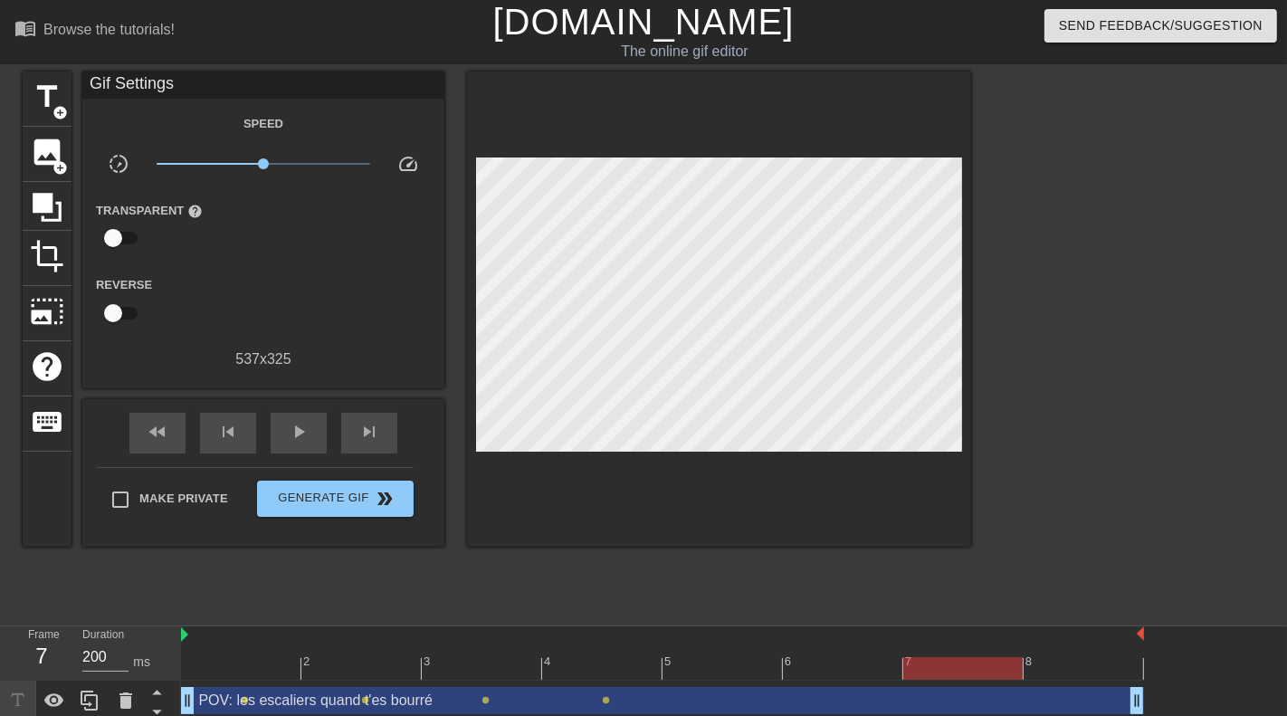
click at [109, 315] on input "checkbox" at bounding box center [113, 313] width 103 height 34
checkbox input "true"
click at [277, 436] on div "play_arrow" at bounding box center [299, 433] width 56 height 41
type input "200"
click at [123, 239] on input "checkbox" at bounding box center [113, 238] width 103 height 34
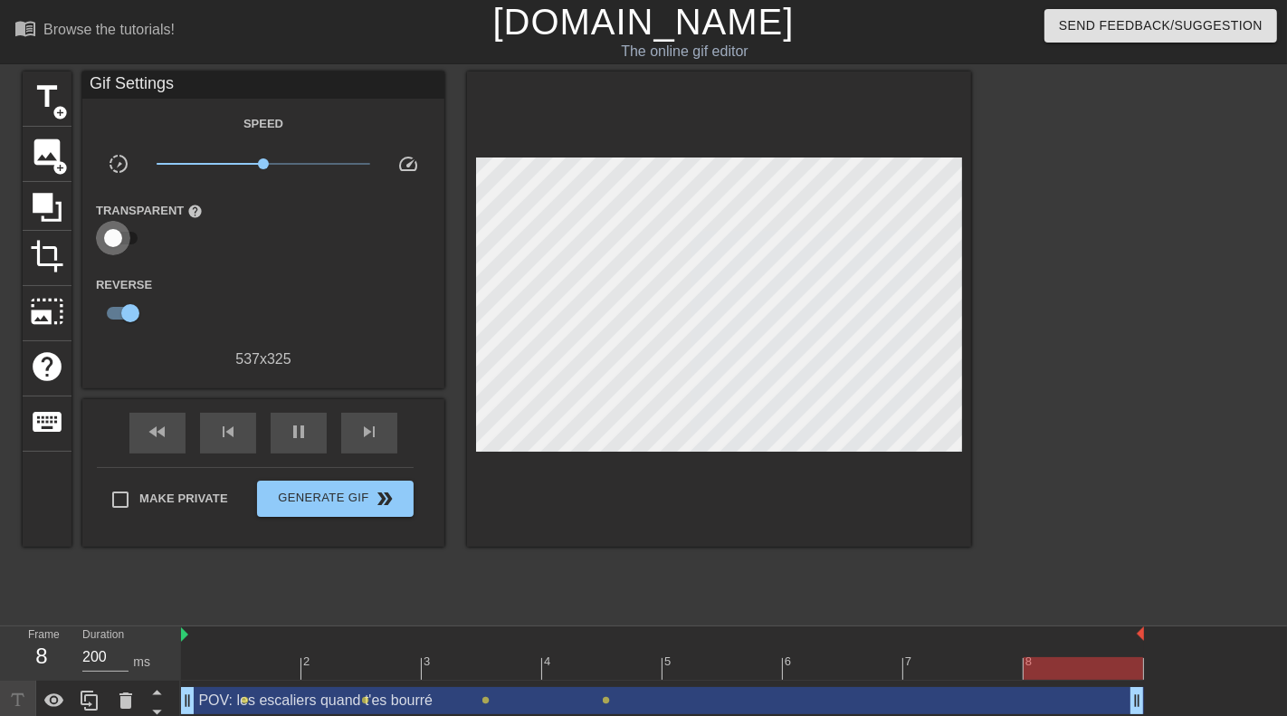
checkbox input "true"
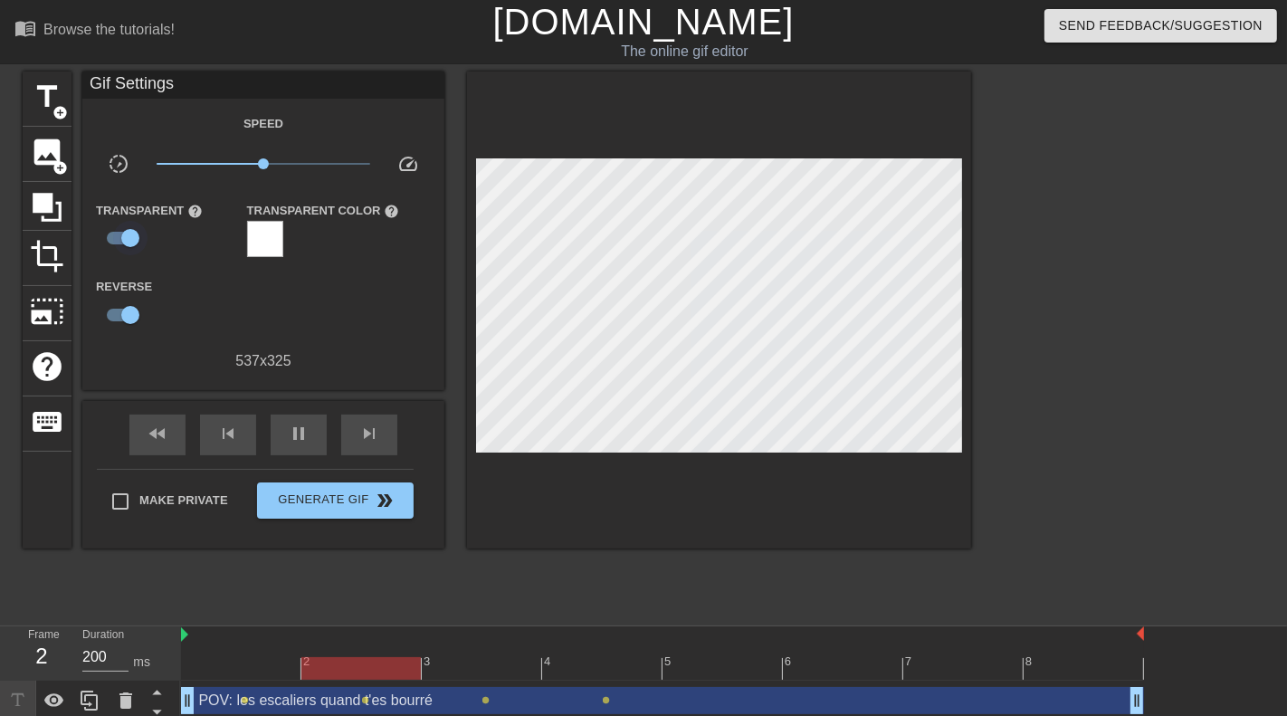
type input "300"
click at [123, 239] on input "checkbox" at bounding box center [130, 238] width 103 height 34
checkbox input "false"
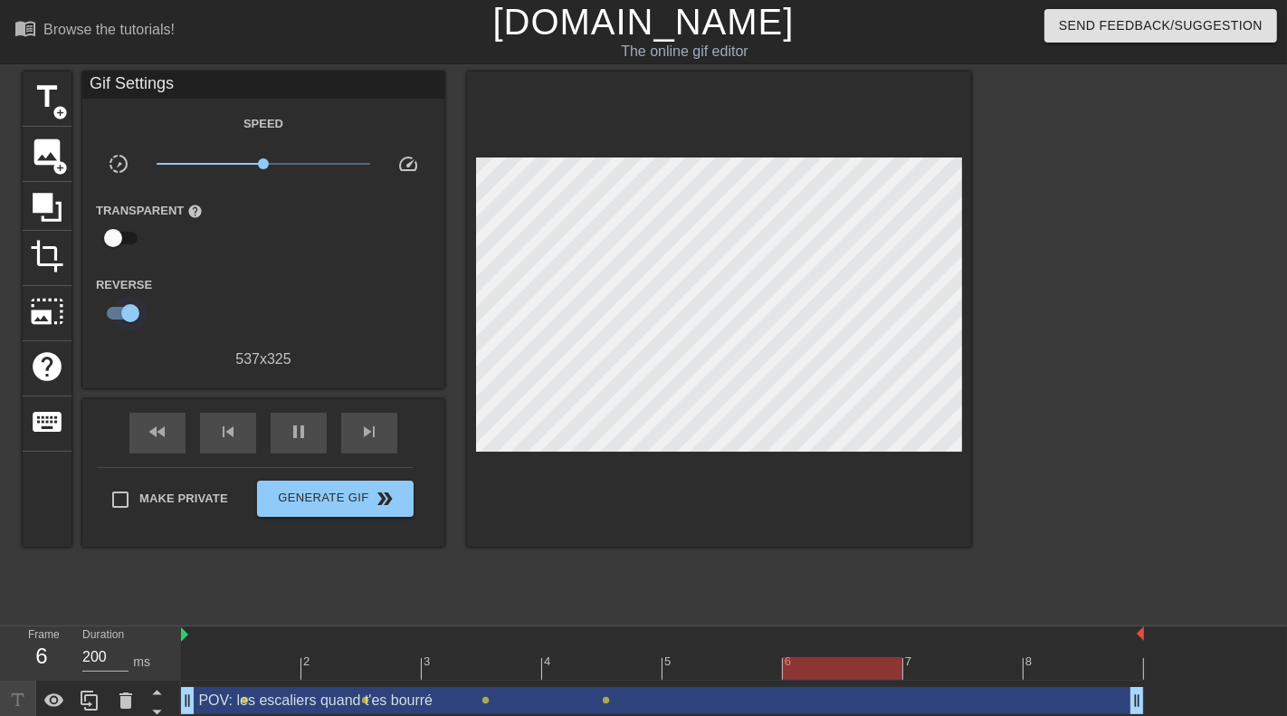
type input "300"
click at [121, 310] on input "checkbox" at bounding box center [130, 313] width 103 height 34
checkbox input "false"
click at [348, 161] on span "x1.00" at bounding box center [264, 164] width 215 height 22
click at [172, 167] on span "x0.140" at bounding box center [264, 164] width 215 height 22
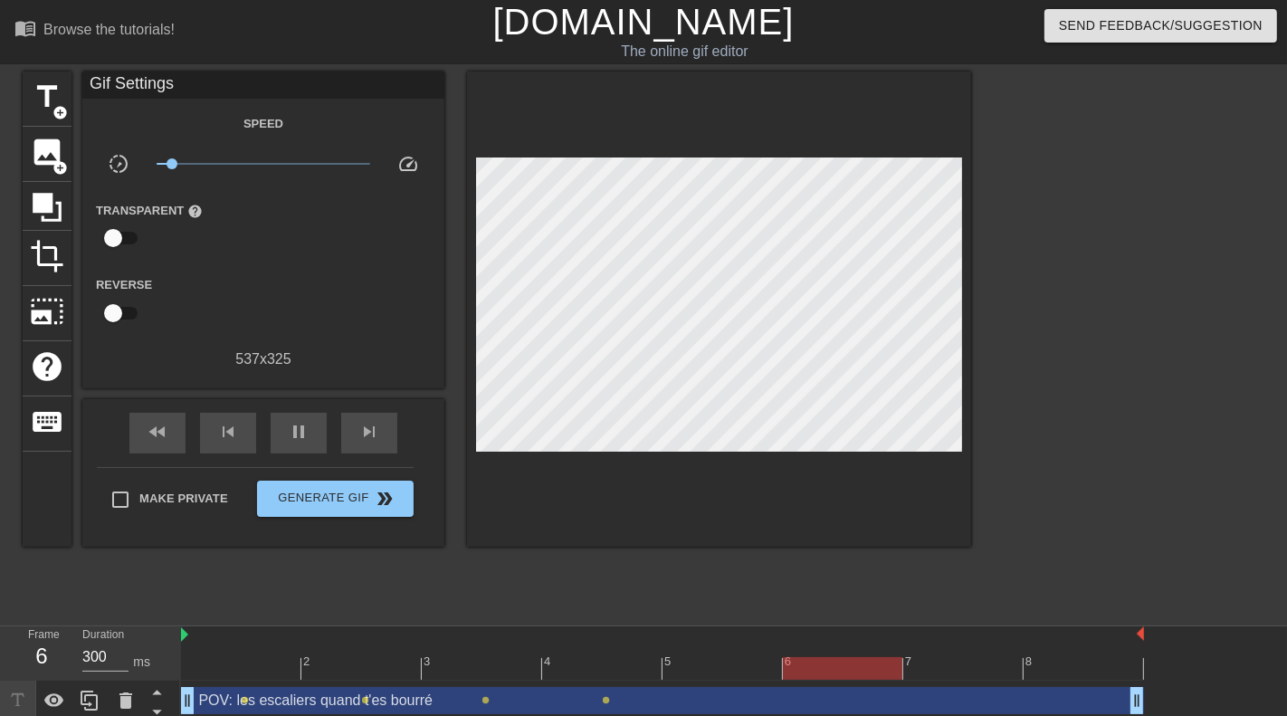
click at [196, 162] on span "x0.140" at bounding box center [264, 164] width 215 height 22
click at [226, 168] on span "x0.237" at bounding box center [264, 164] width 215 height 22
type input "100"
